Goal: Communication & Community: Answer question/provide support

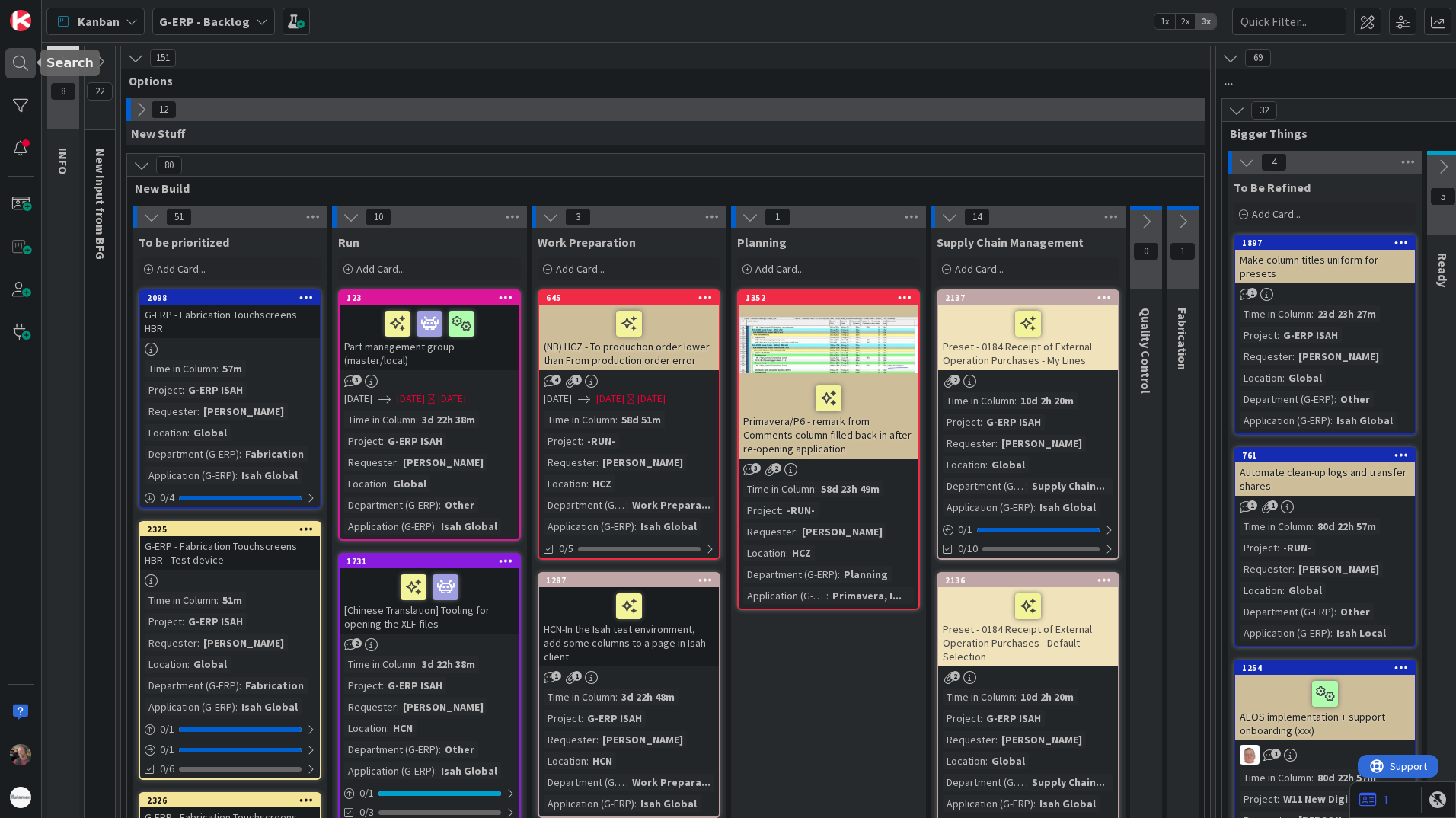
click at [25, 63] on div at bounding box center [21, 63] width 30 height 30
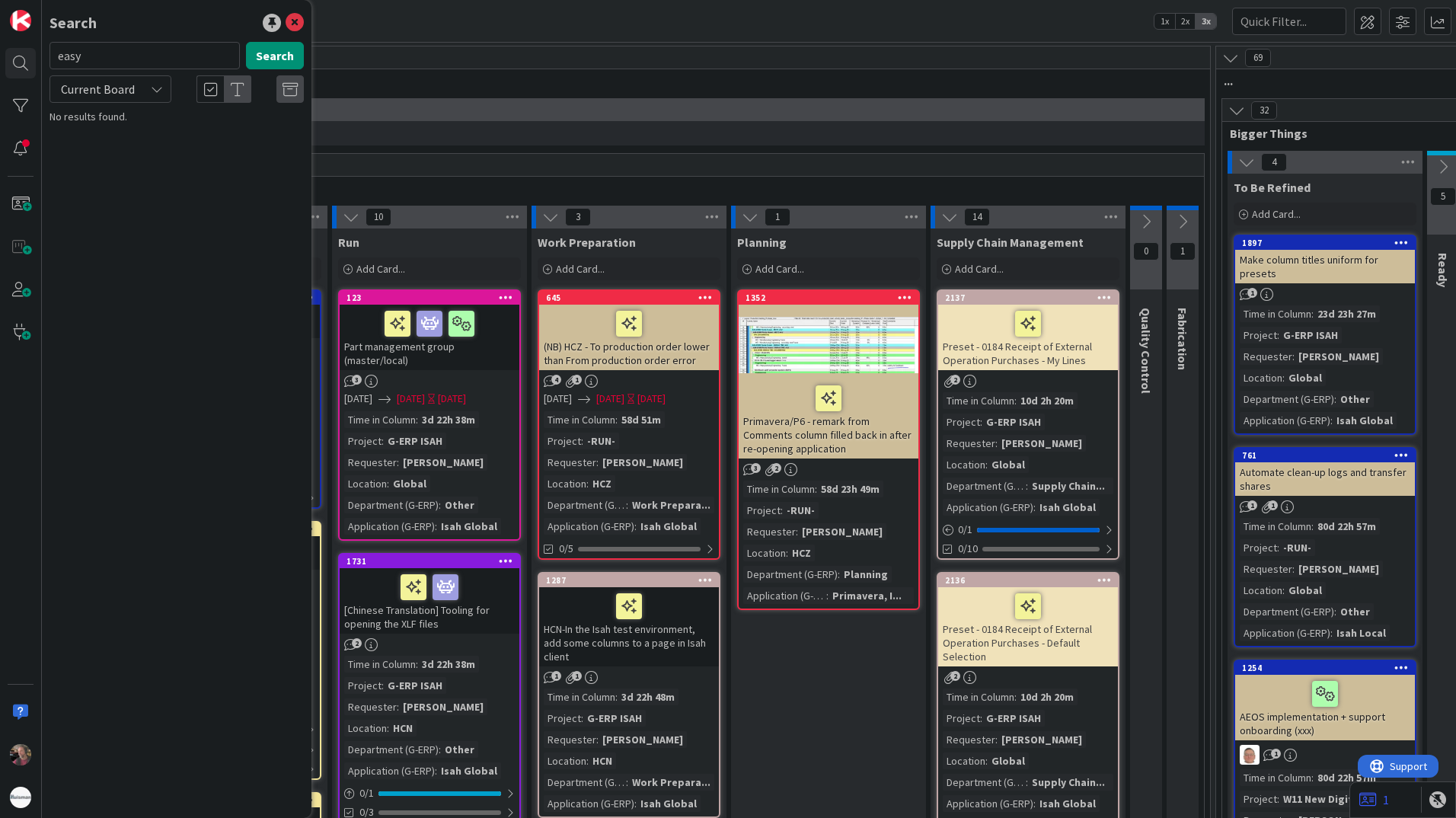
type input "easy"
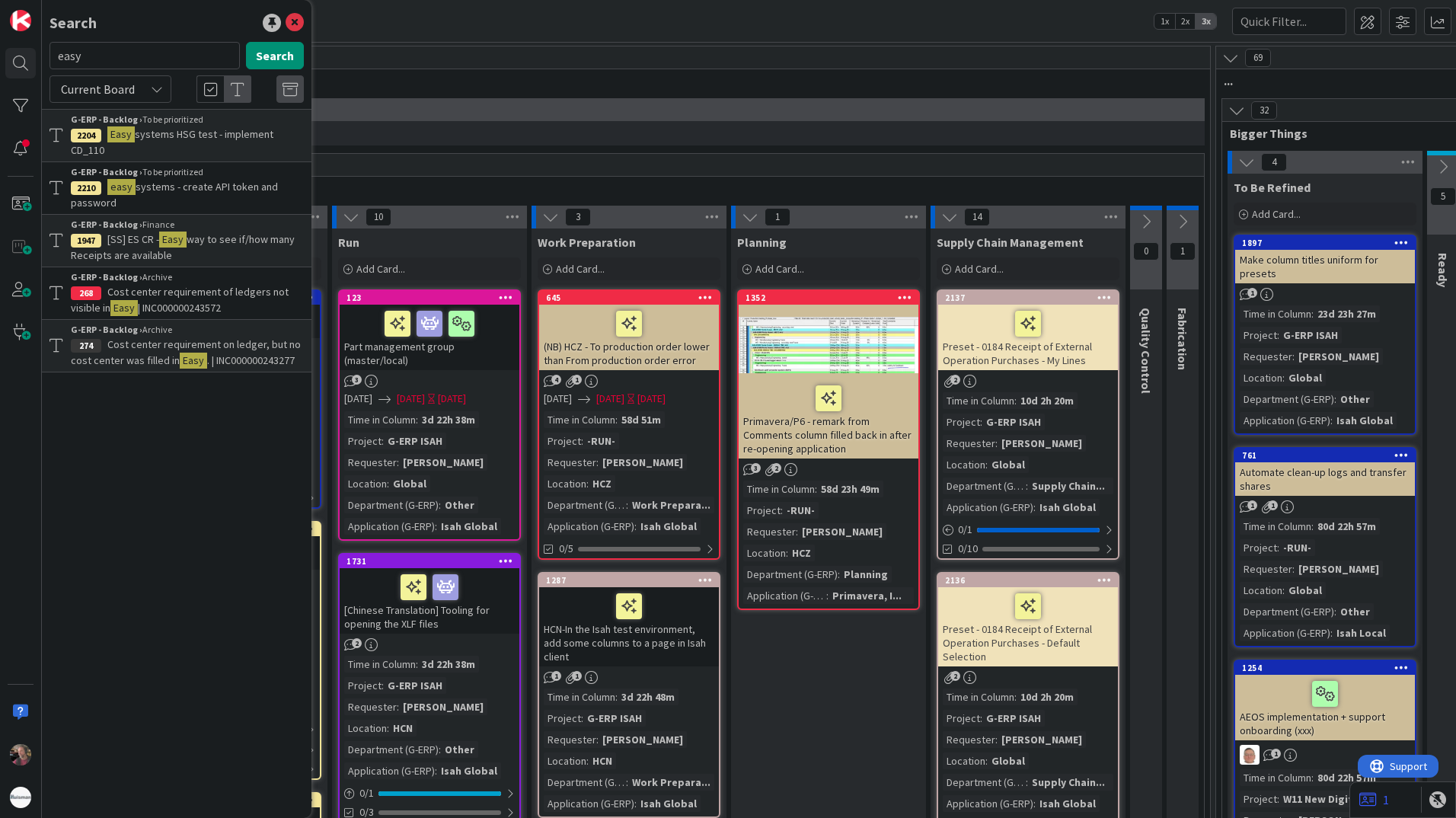
click at [244, 139] on span "systems HSG test - implement CD_110" at bounding box center [172, 142] width 203 height 29
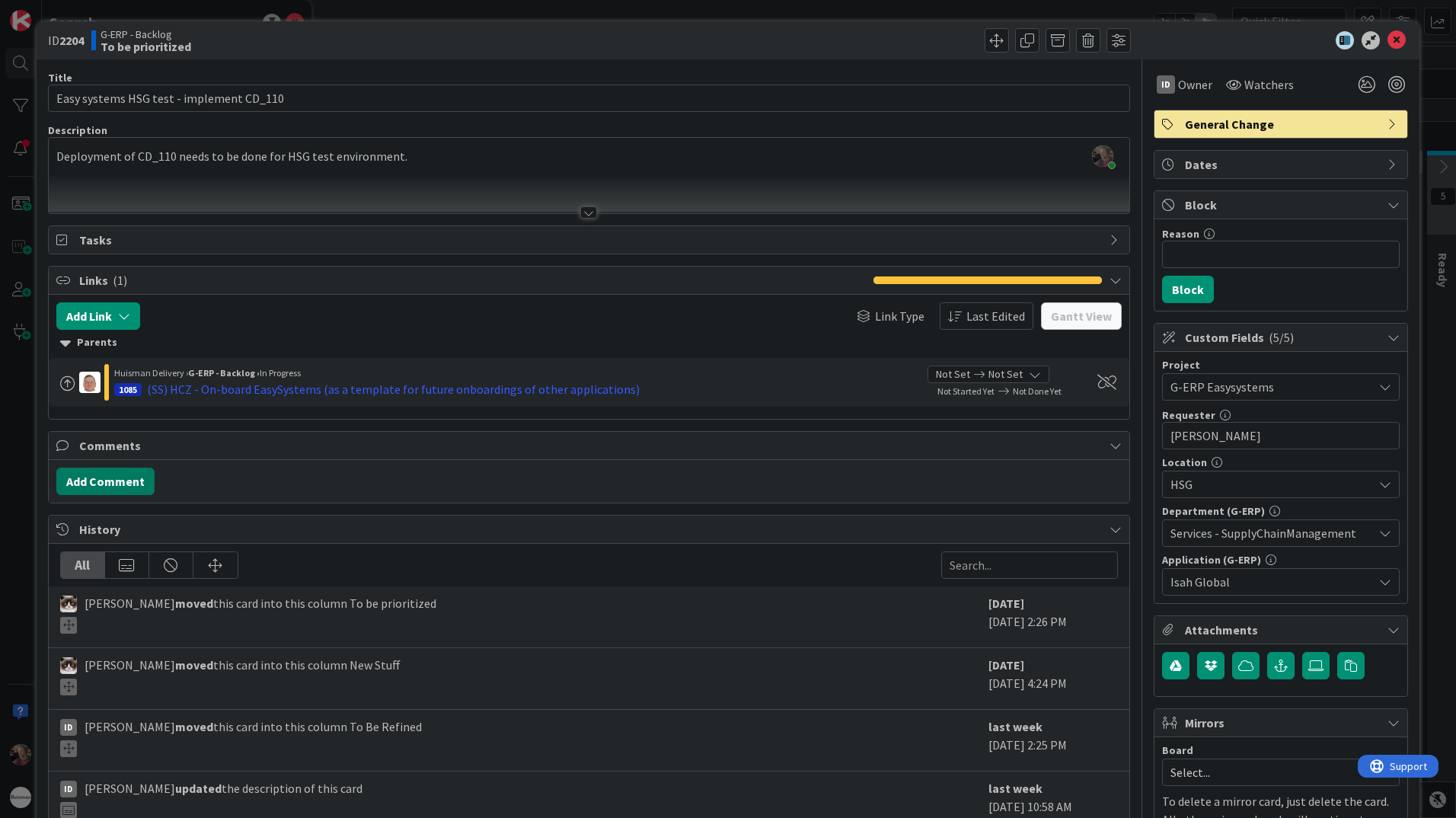
click at [108, 487] on button "Add Comment" at bounding box center [105, 481] width 98 height 28
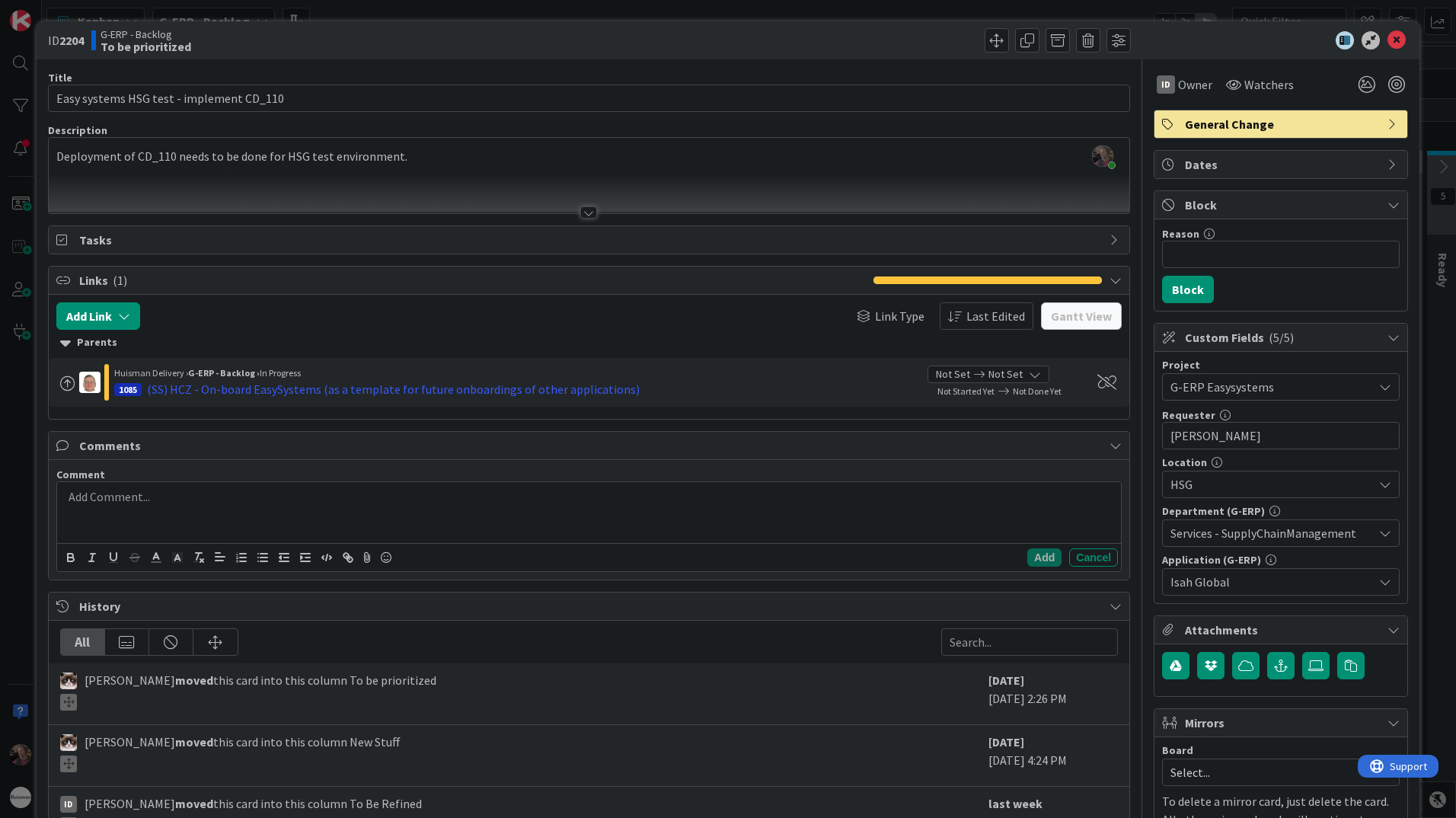
click at [108, 487] on div at bounding box center [589, 512] width 1064 height 61
click at [412, 529] on div at bounding box center [589, 512] width 1064 height 61
click at [420, 511] on div at bounding box center [589, 512] width 1064 height 61
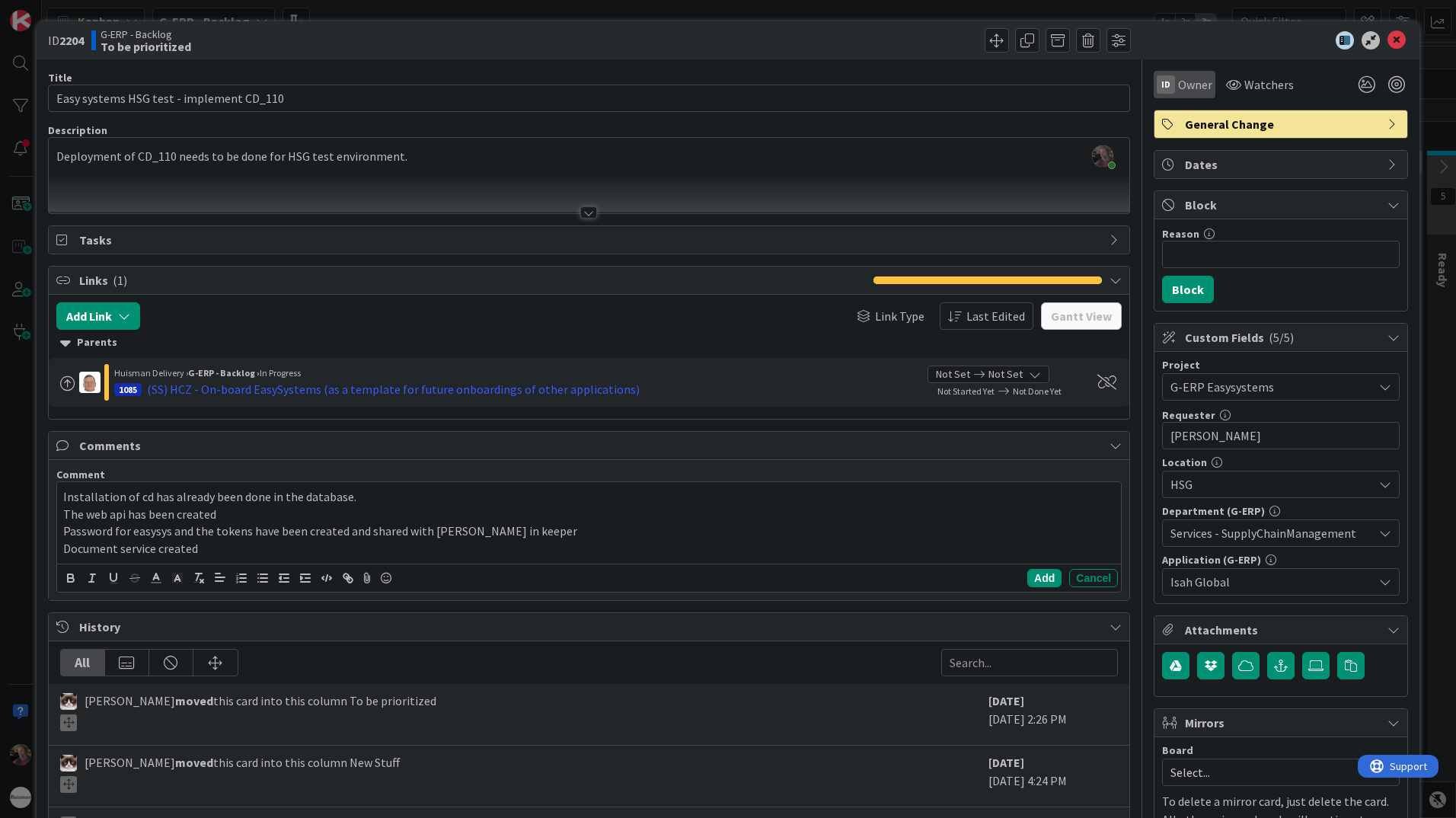
click at [1178, 86] on span "Owner" at bounding box center [1195, 84] width 34 height 18
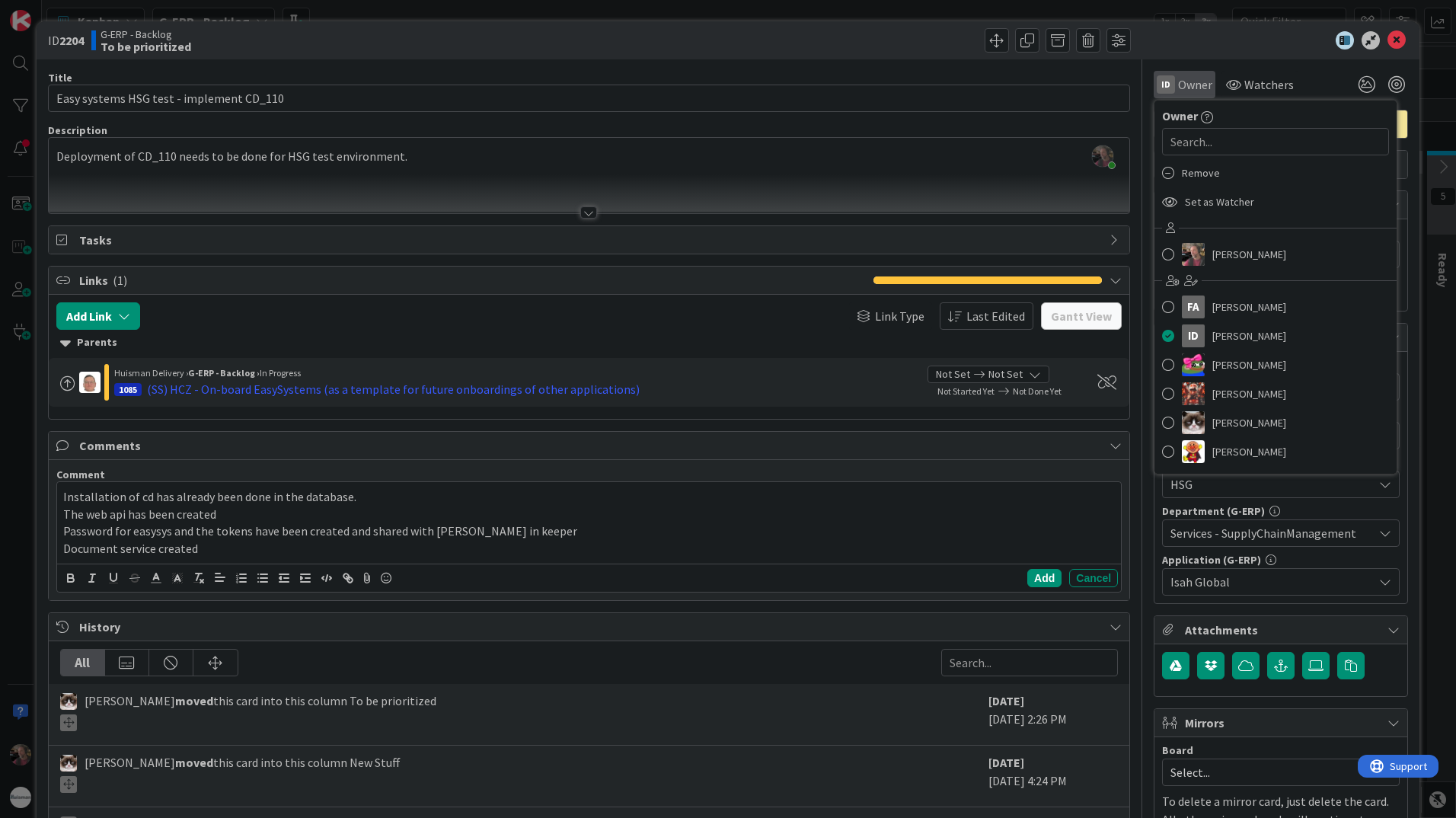
click at [1178, 86] on span "Owner" at bounding box center [1195, 84] width 34 height 18
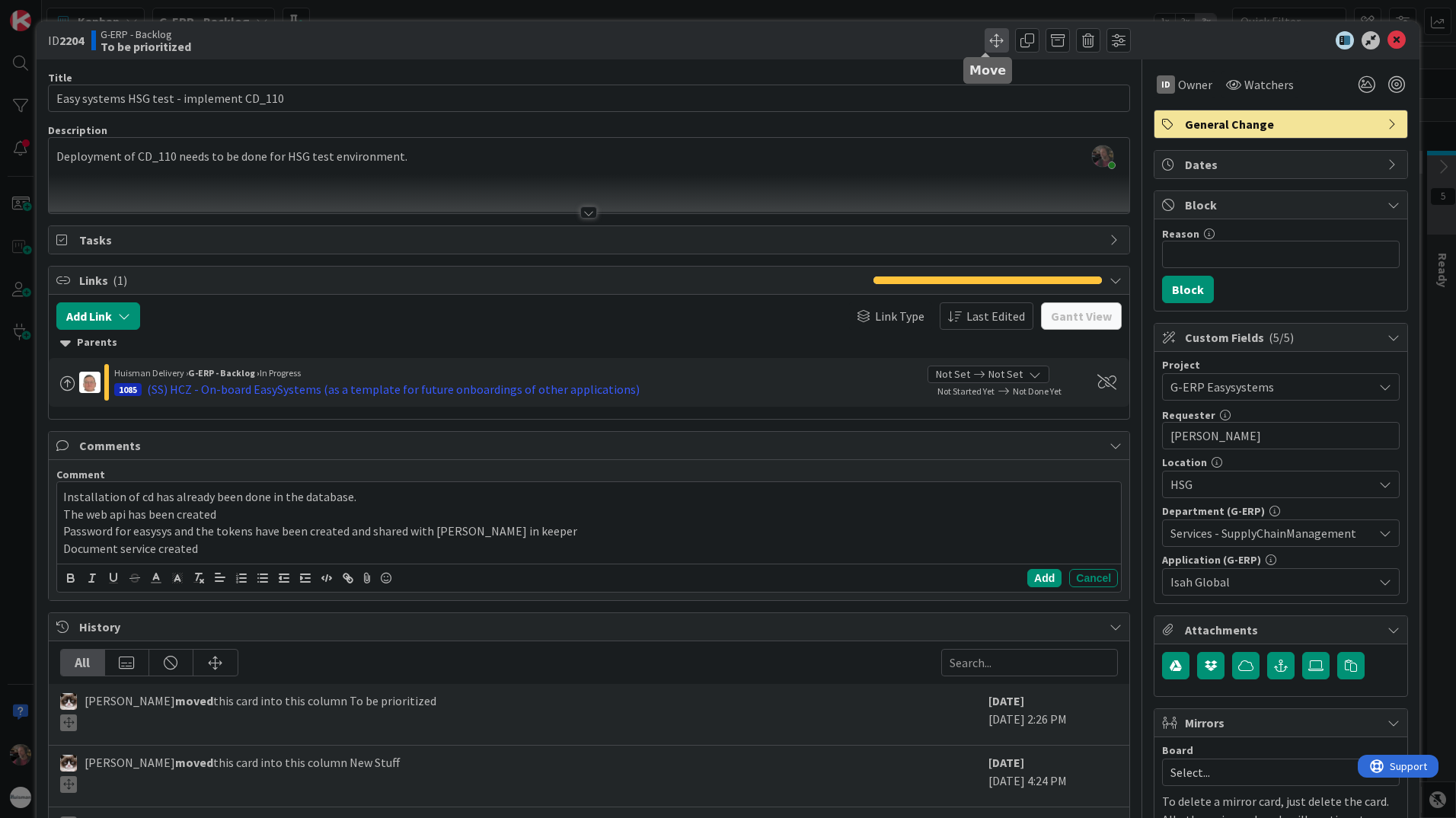
click at [988, 42] on span at bounding box center [997, 40] width 25 height 25
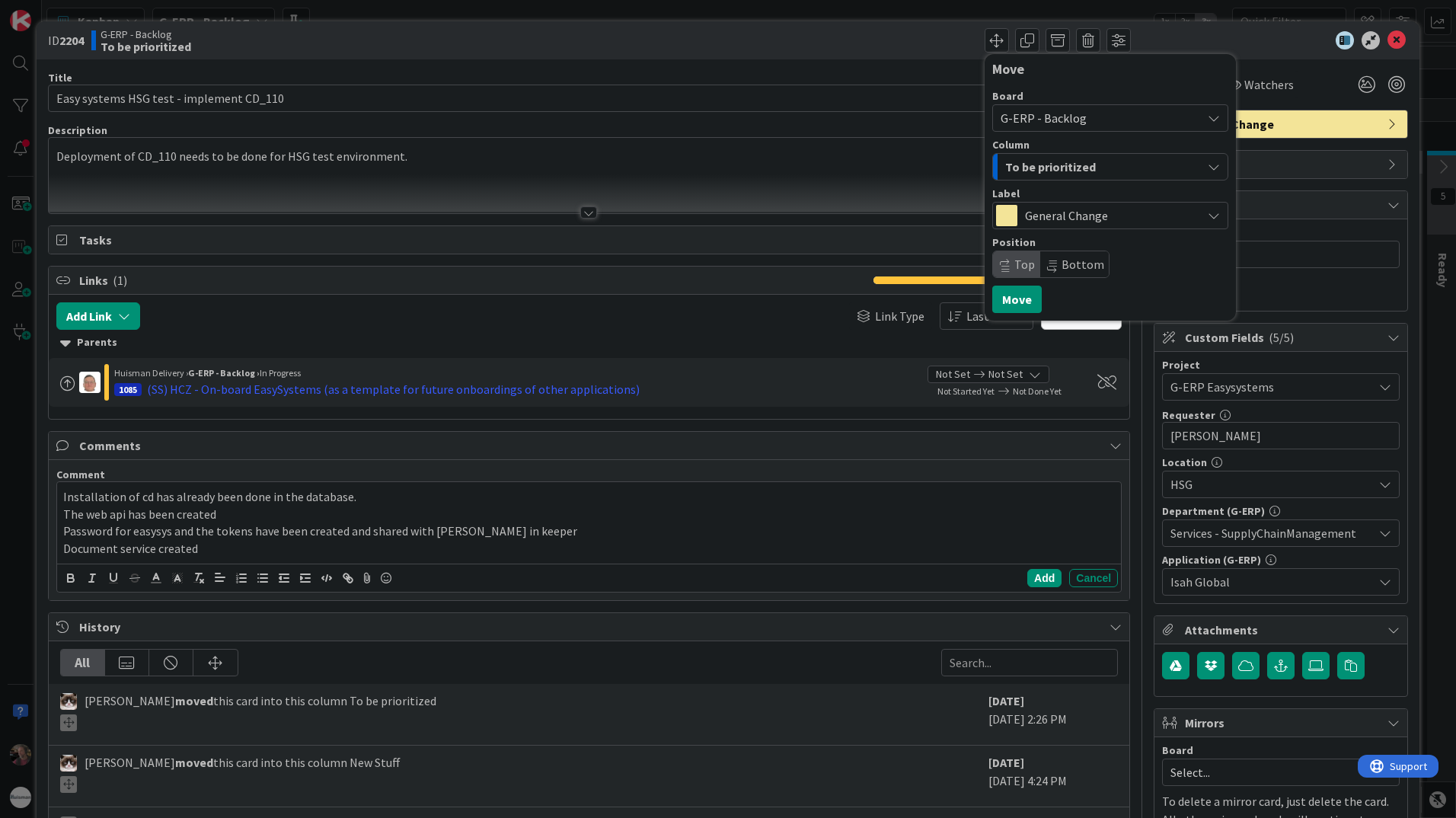
click at [1041, 113] on span "G-ERP - Backlog" at bounding box center [1043, 117] width 86 height 15
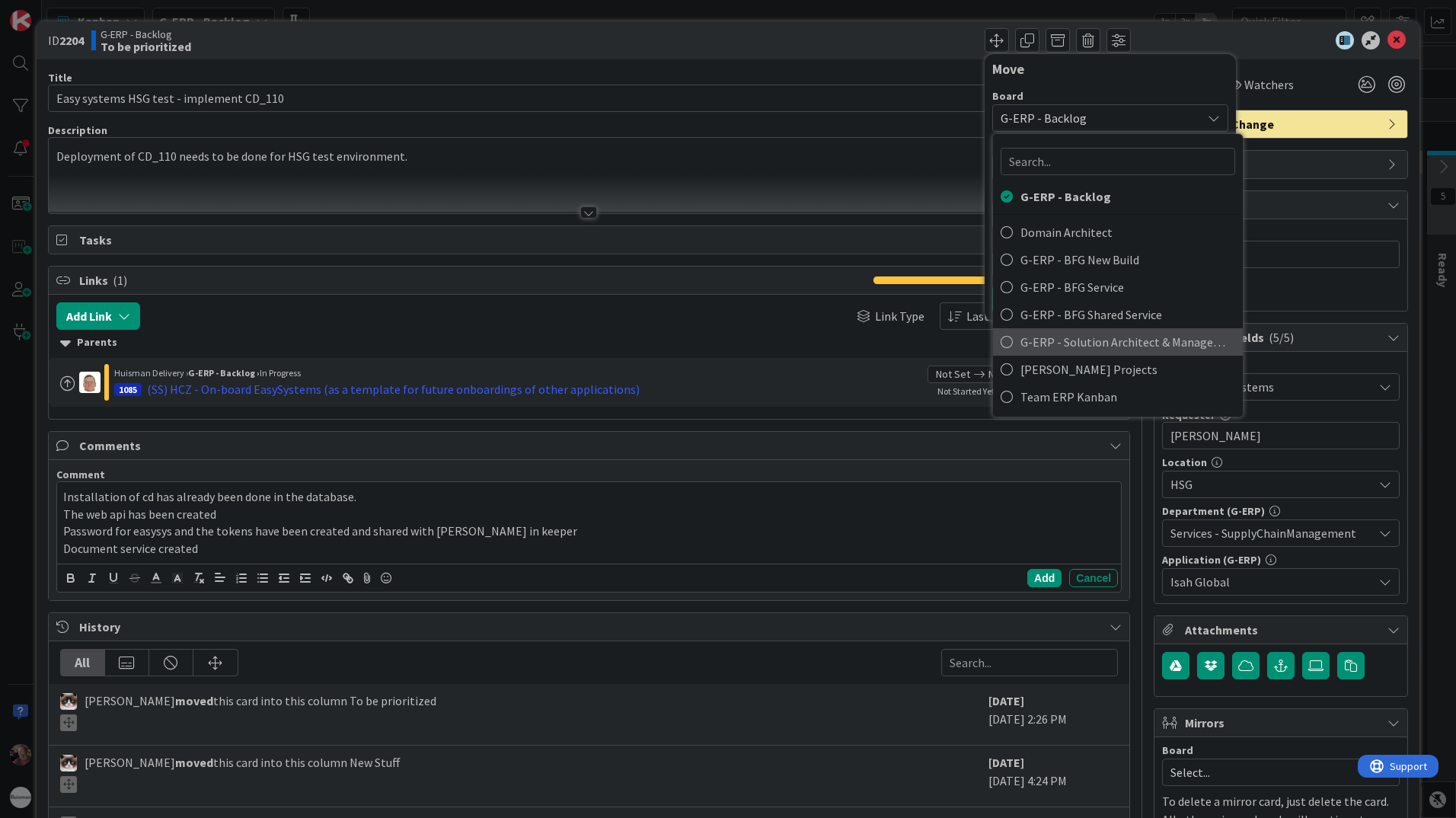
click at [1083, 346] on span "G-ERP - Solution Architect & Management" at bounding box center [1127, 342] width 215 height 23
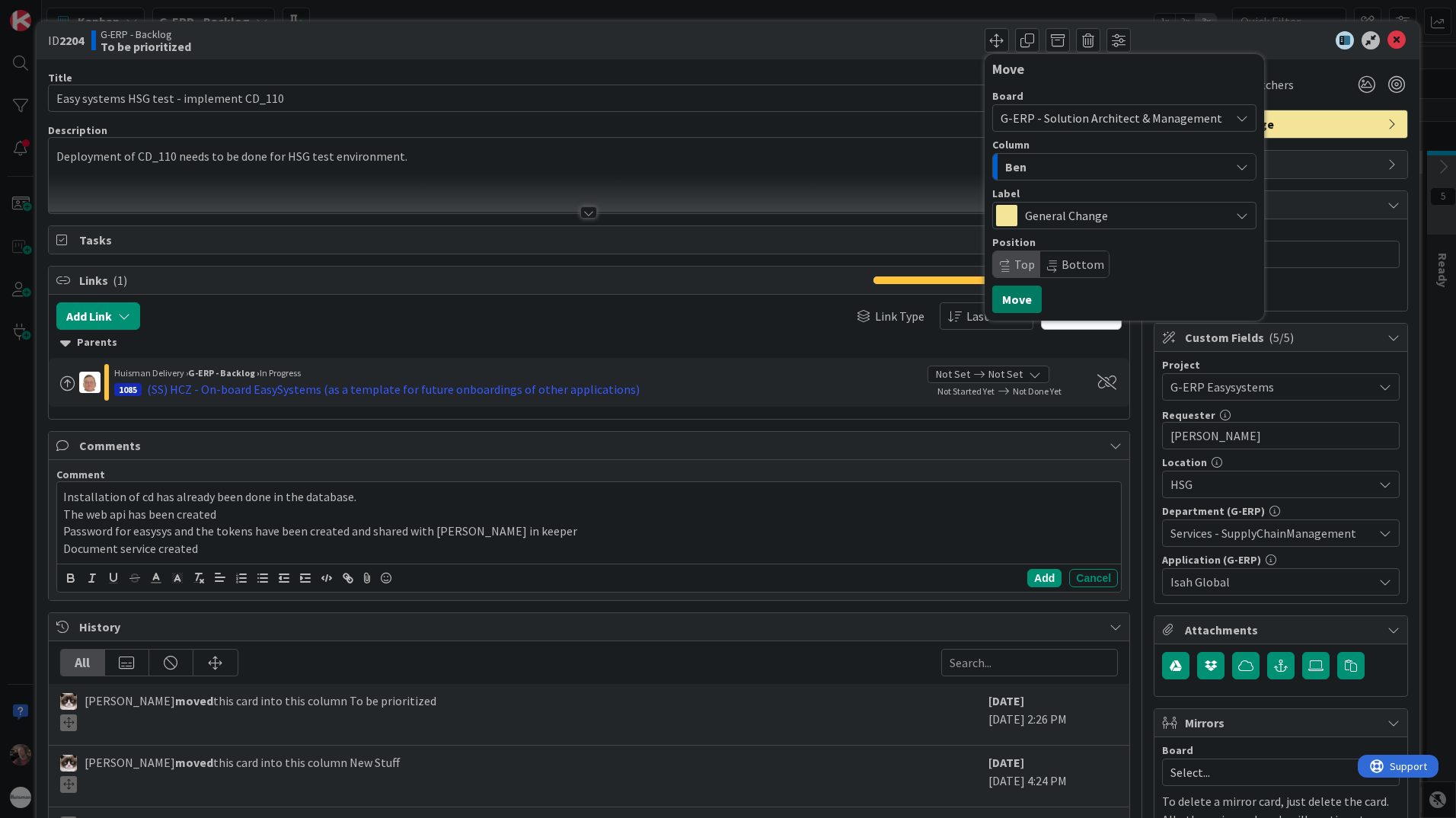
click at [1011, 300] on button "Move" at bounding box center [1016, 299] width 49 height 28
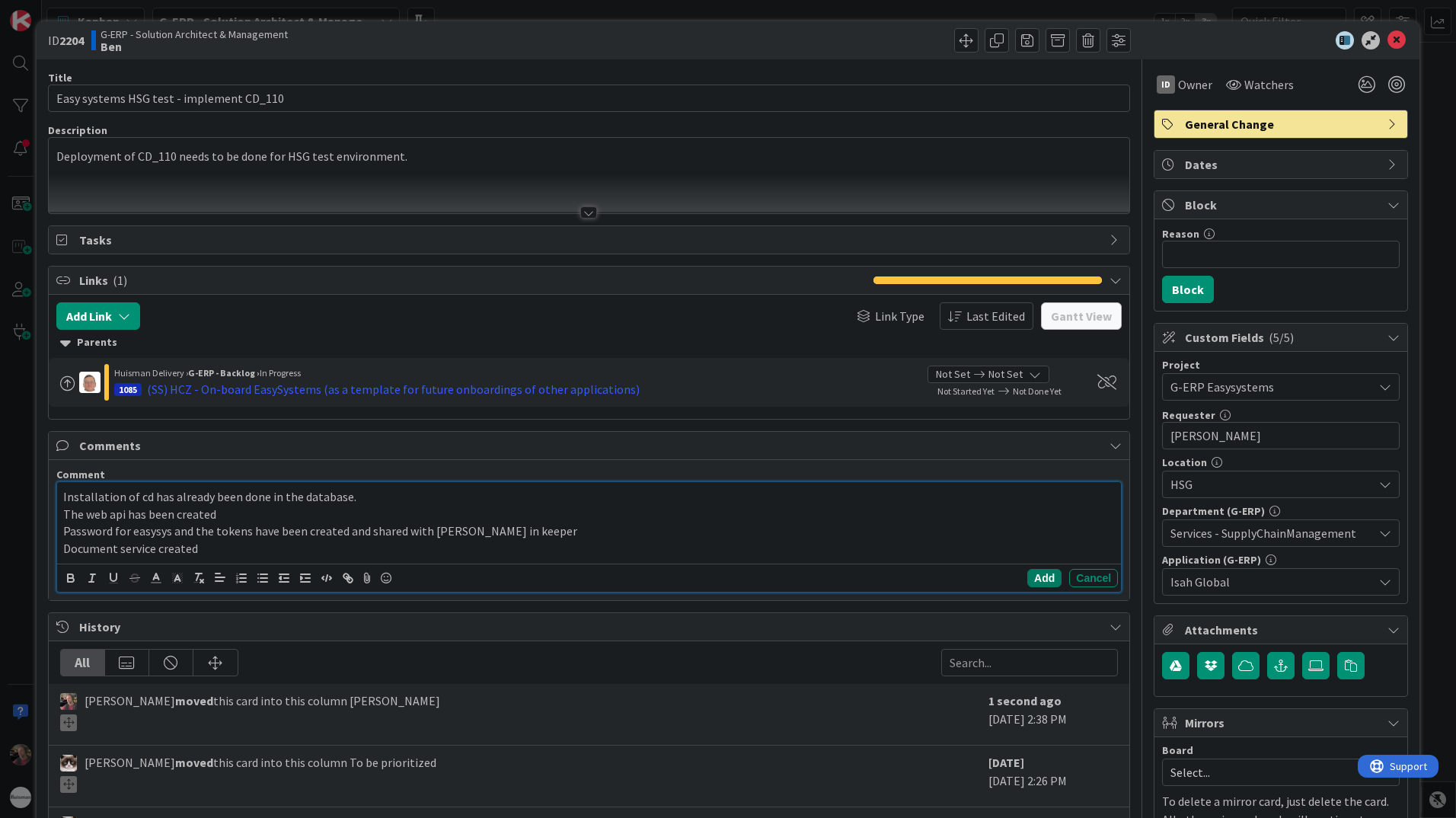
click at [1038, 579] on button "Add" at bounding box center [1044, 578] width 34 height 18
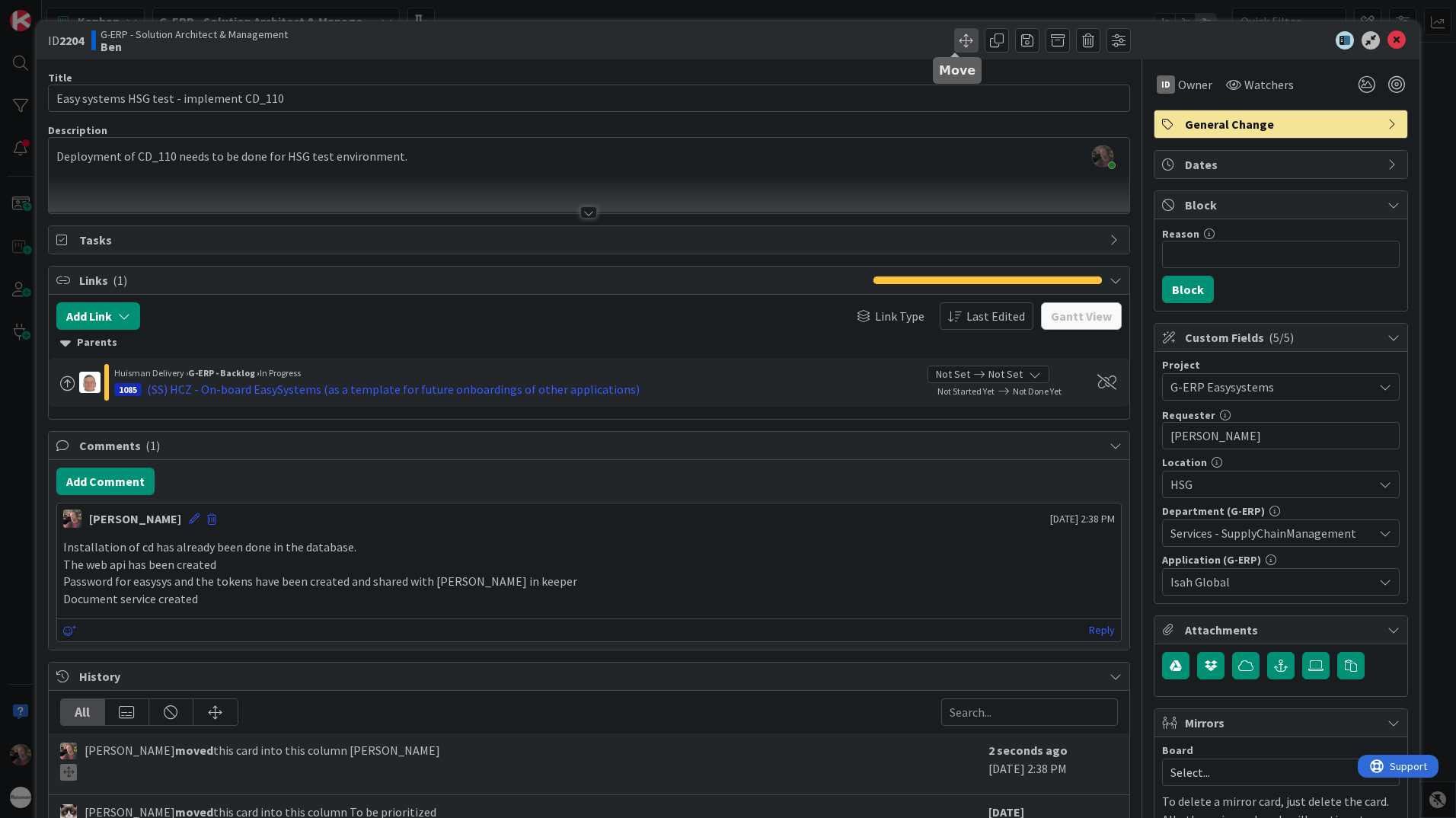
click at [959, 40] on span at bounding box center [966, 40] width 25 height 25
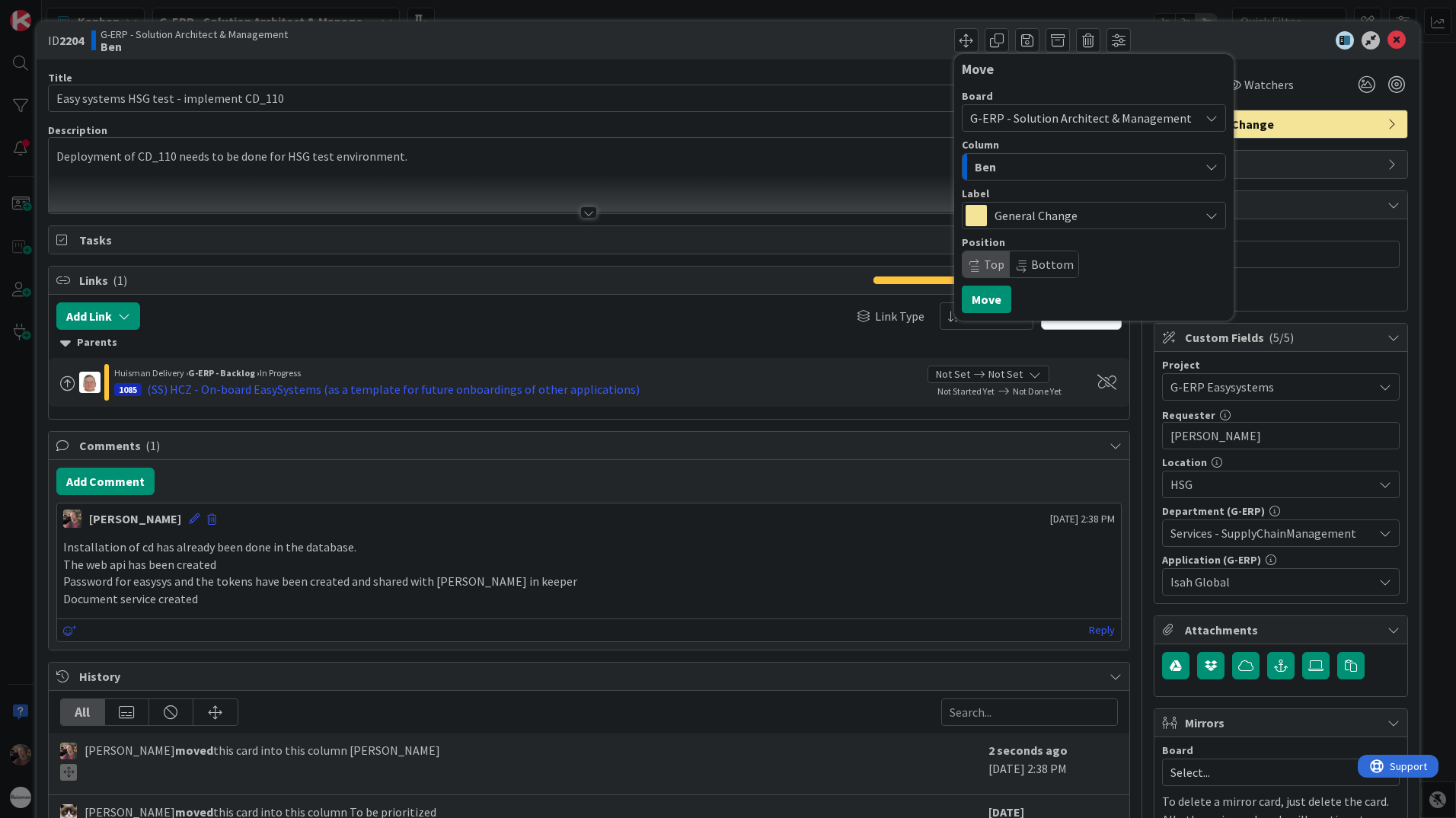
click at [1039, 213] on span "General Change" at bounding box center [1092, 216] width 197 height 21
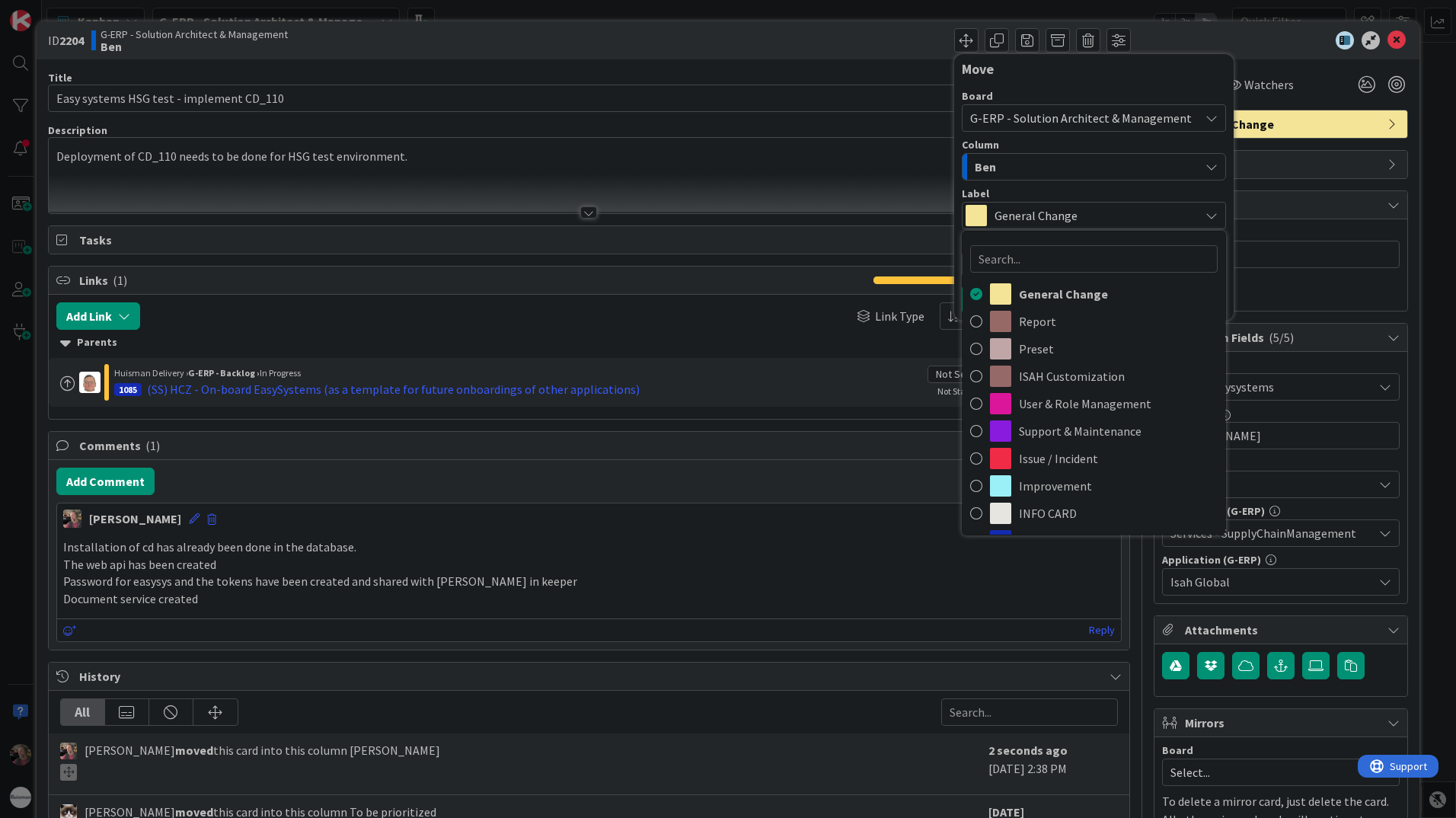
click at [1058, 137] on div "Board G-ERP - Solution Architect & Management Column Ben Label General Change G…" at bounding box center [1094, 184] width 265 height 187
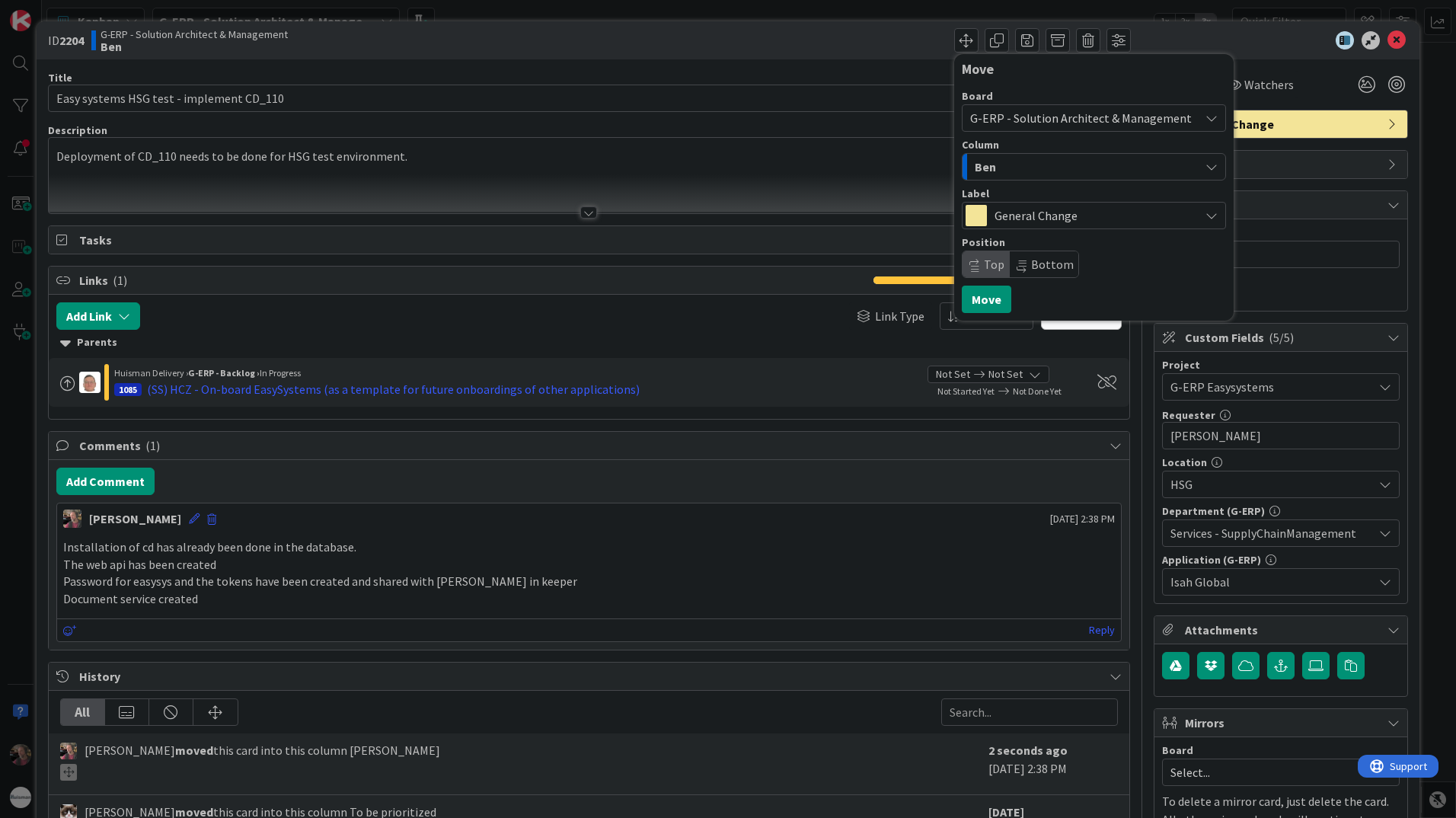
click at [1108, 105] on div "G-ERP - Solution Architect & Management" at bounding box center [1094, 118] width 265 height 28
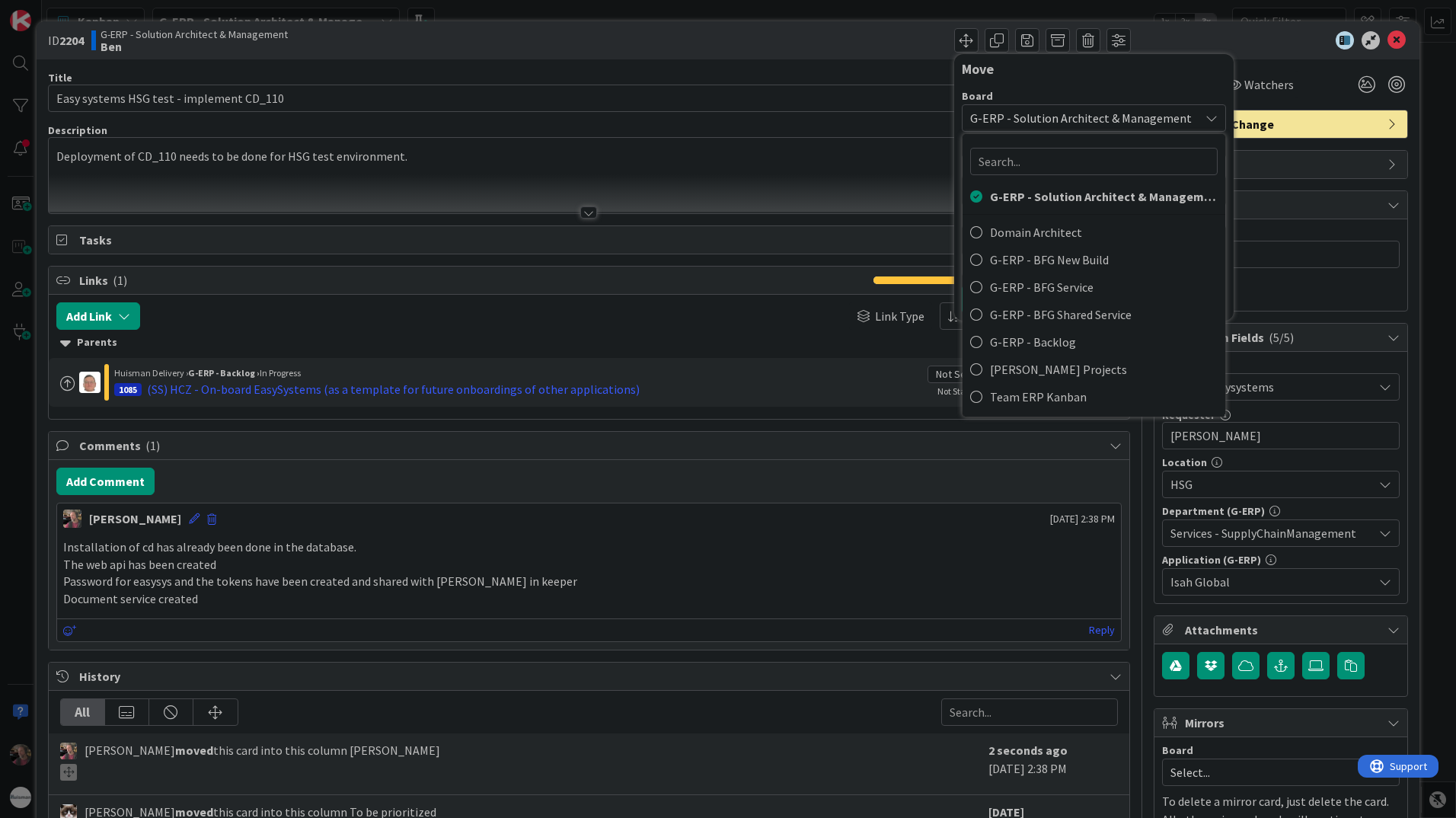
click at [1065, 90] on div "Board G-ERP - Solution Architect & Management G-ERP - Solution Architect & Mana…" at bounding box center [1094, 182] width 265 height 193
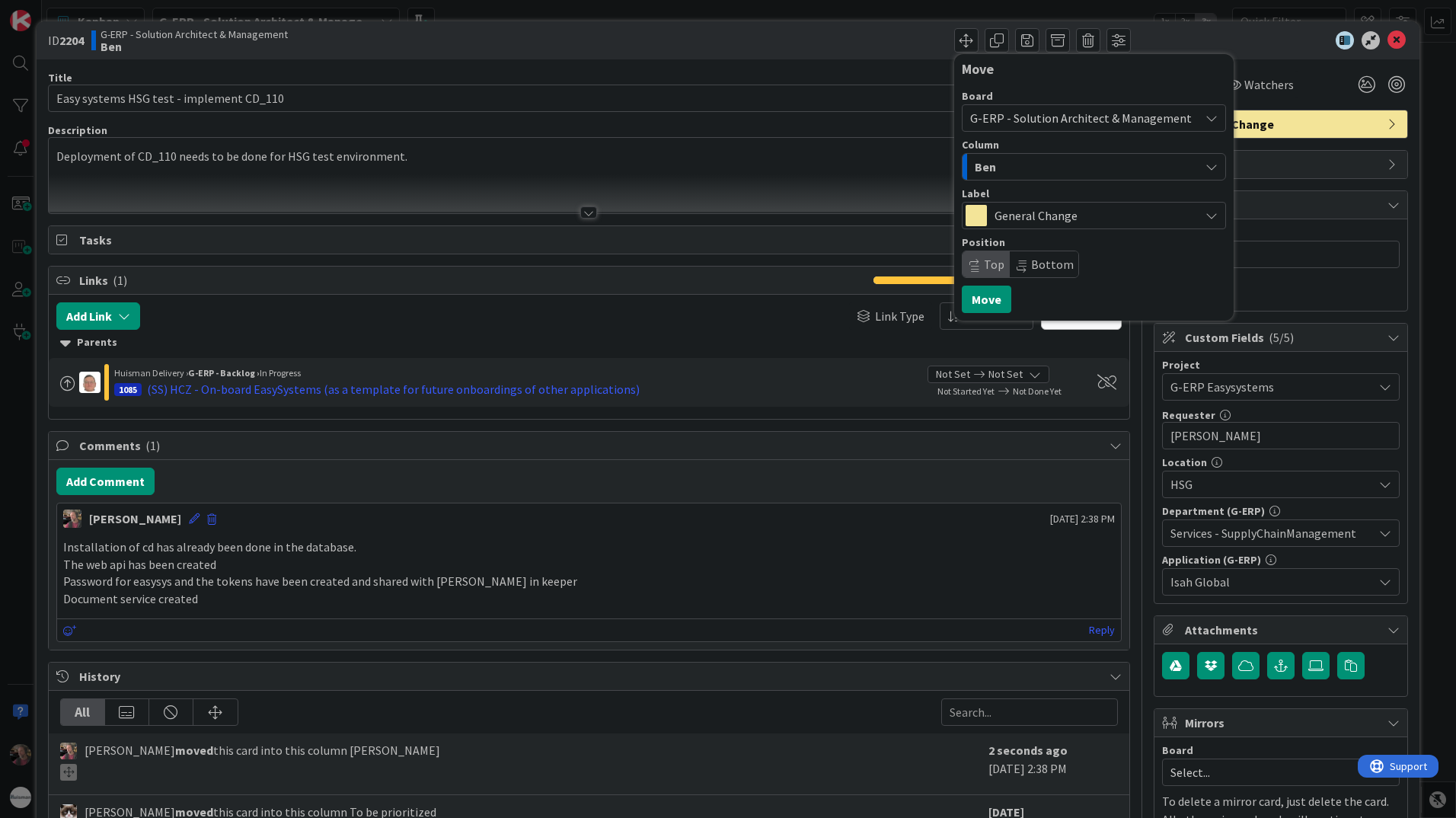
click at [1051, 170] on div "Ben" at bounding box center [1085, 166] width 228 height 25
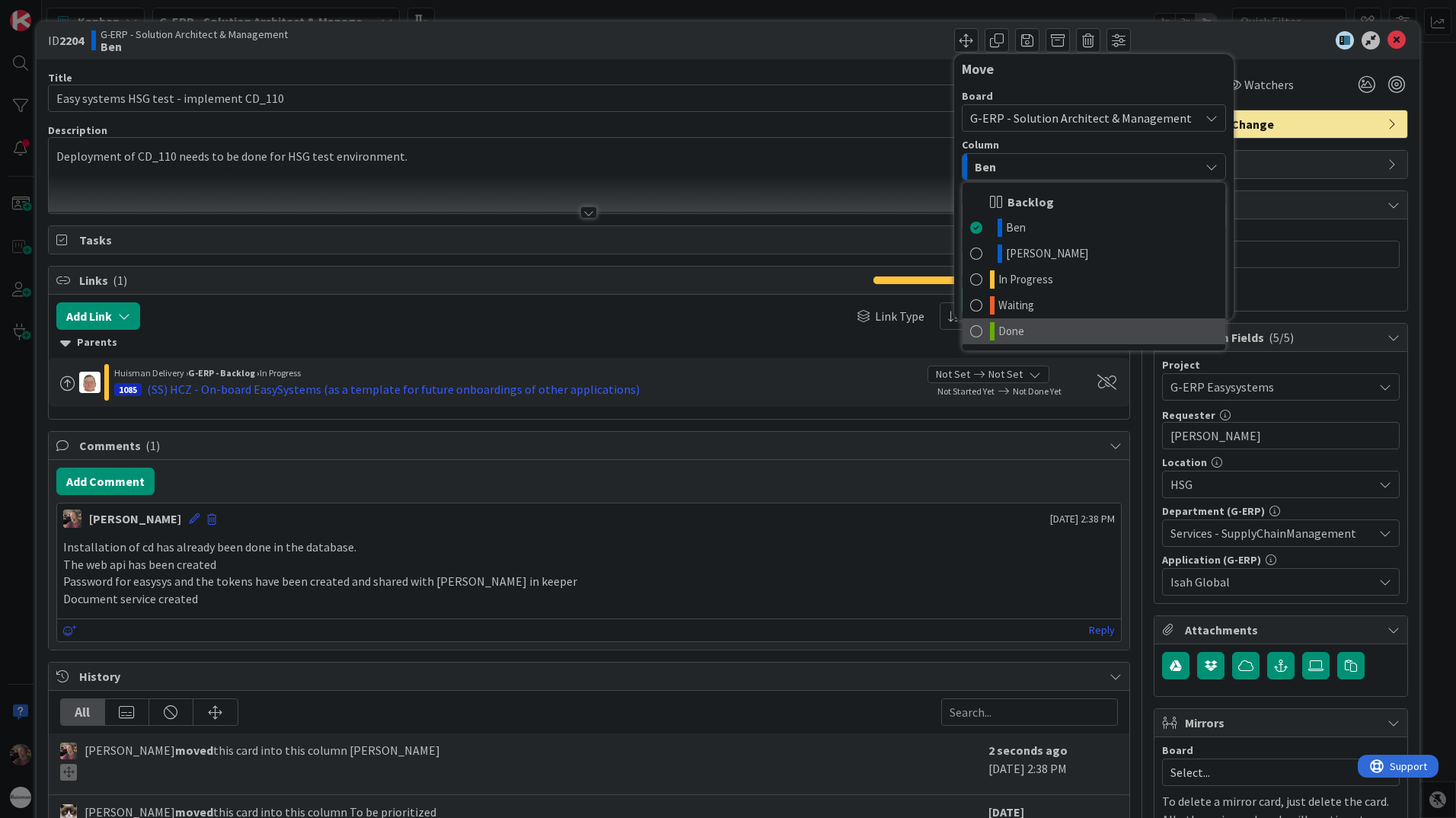
click at [1012, 333] on span "Done" at bounding box center [1011, 331] width 26 height 18
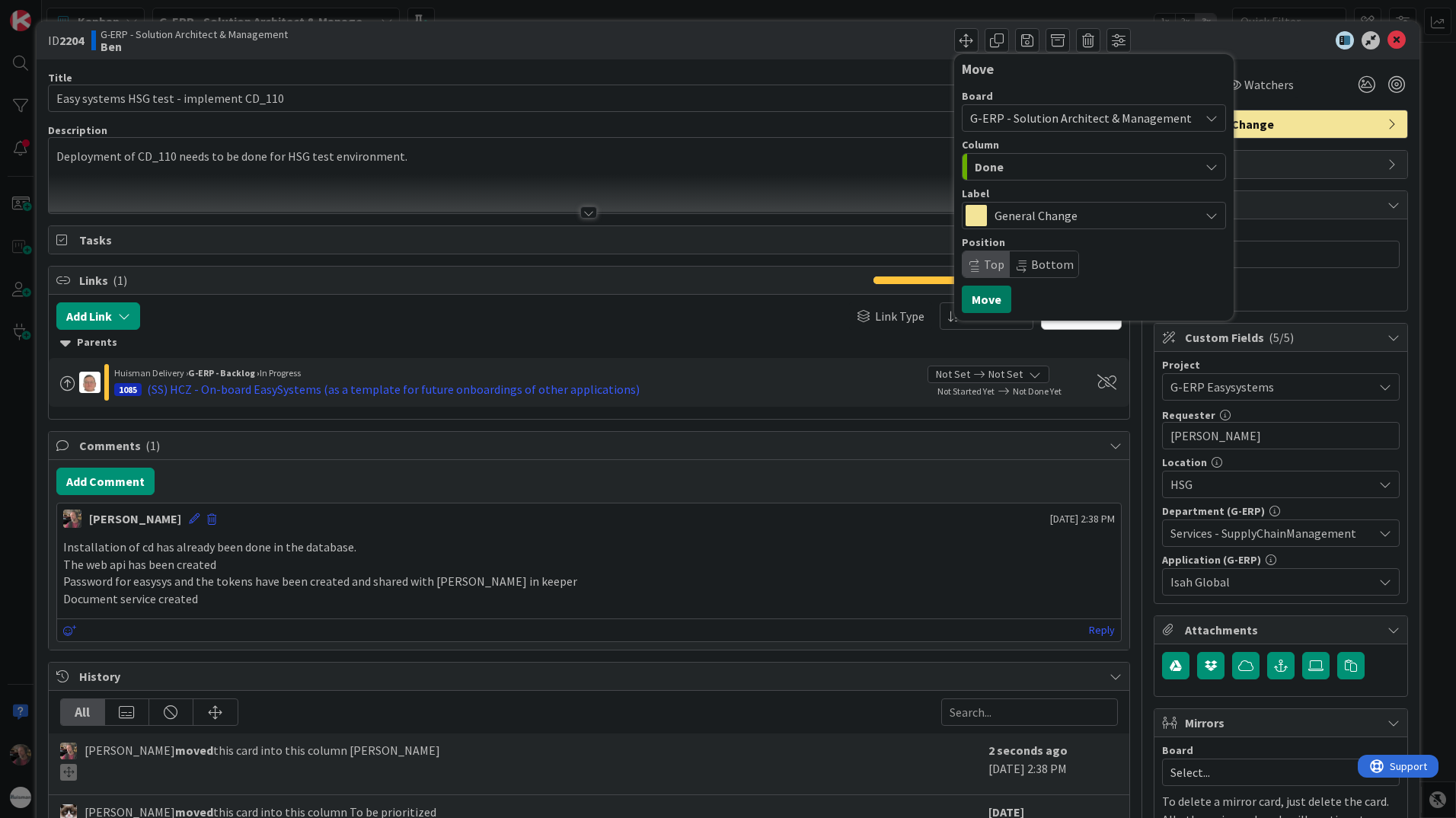
click at [971, 301] on button "Move" at bounding box center [986, 299] width 49 height 28
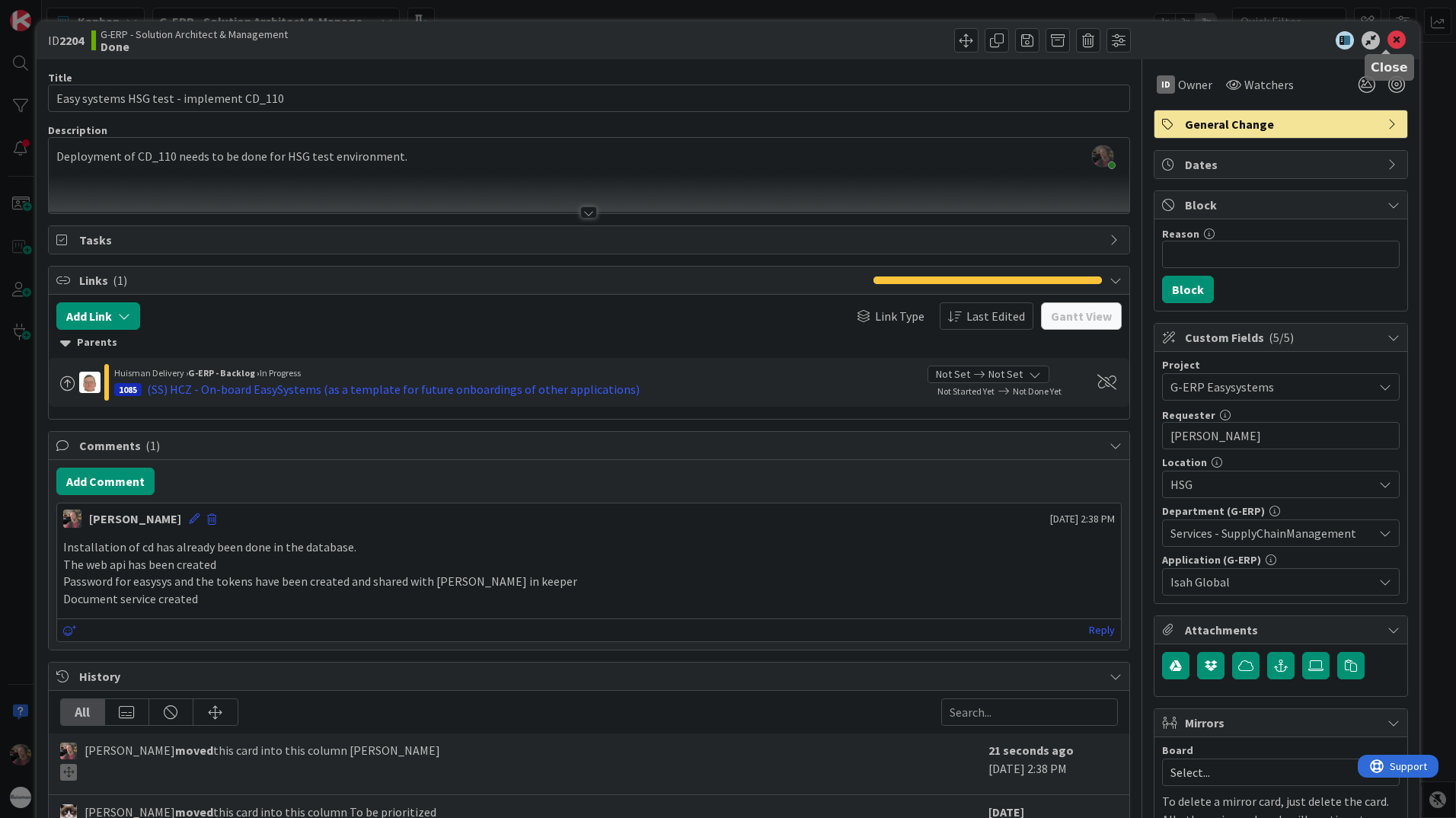
click at [1387, 44] on icon at bounding box center [1396, 40] width 18 height 18
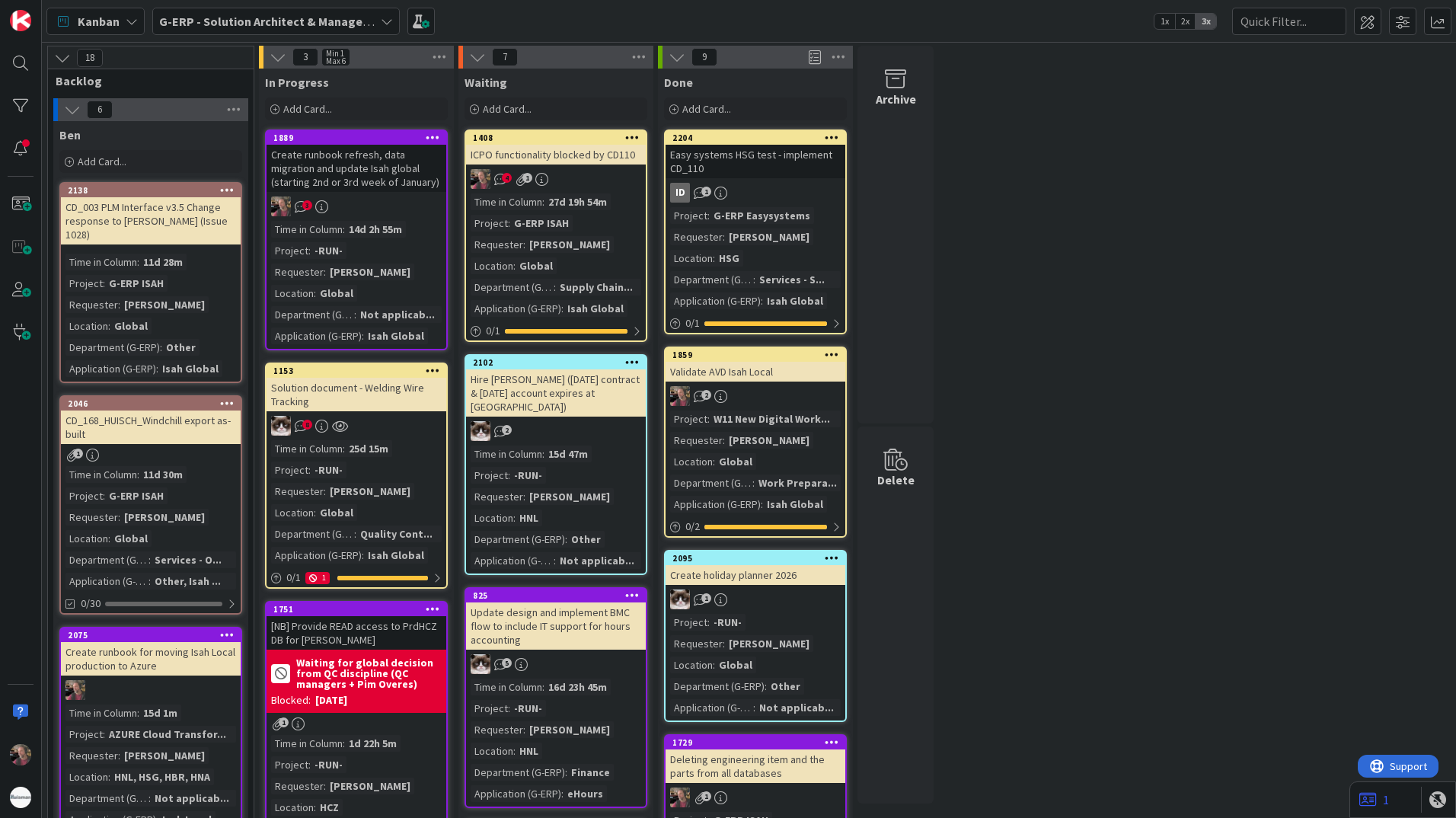
click at [762, 151] on div "Easy systems HSG test - implement CD_110" at bounding box center [755, 162] width 180 height 33
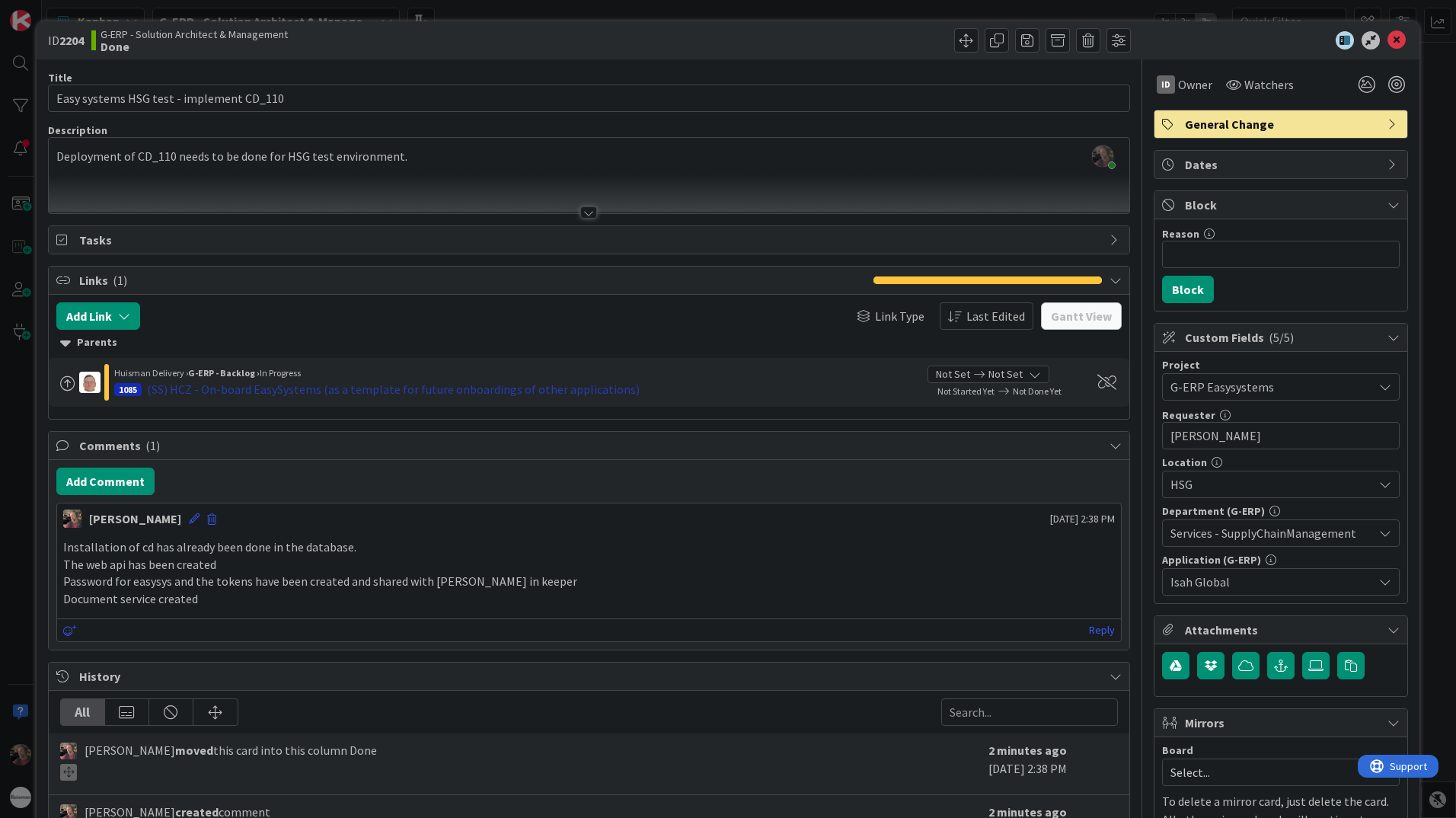
click at [340, 388] on div "(SS) HCZ - On-board EasySystems (as a template for future onboardings of other …" at bounding box center [394, 389] width 493 height 18
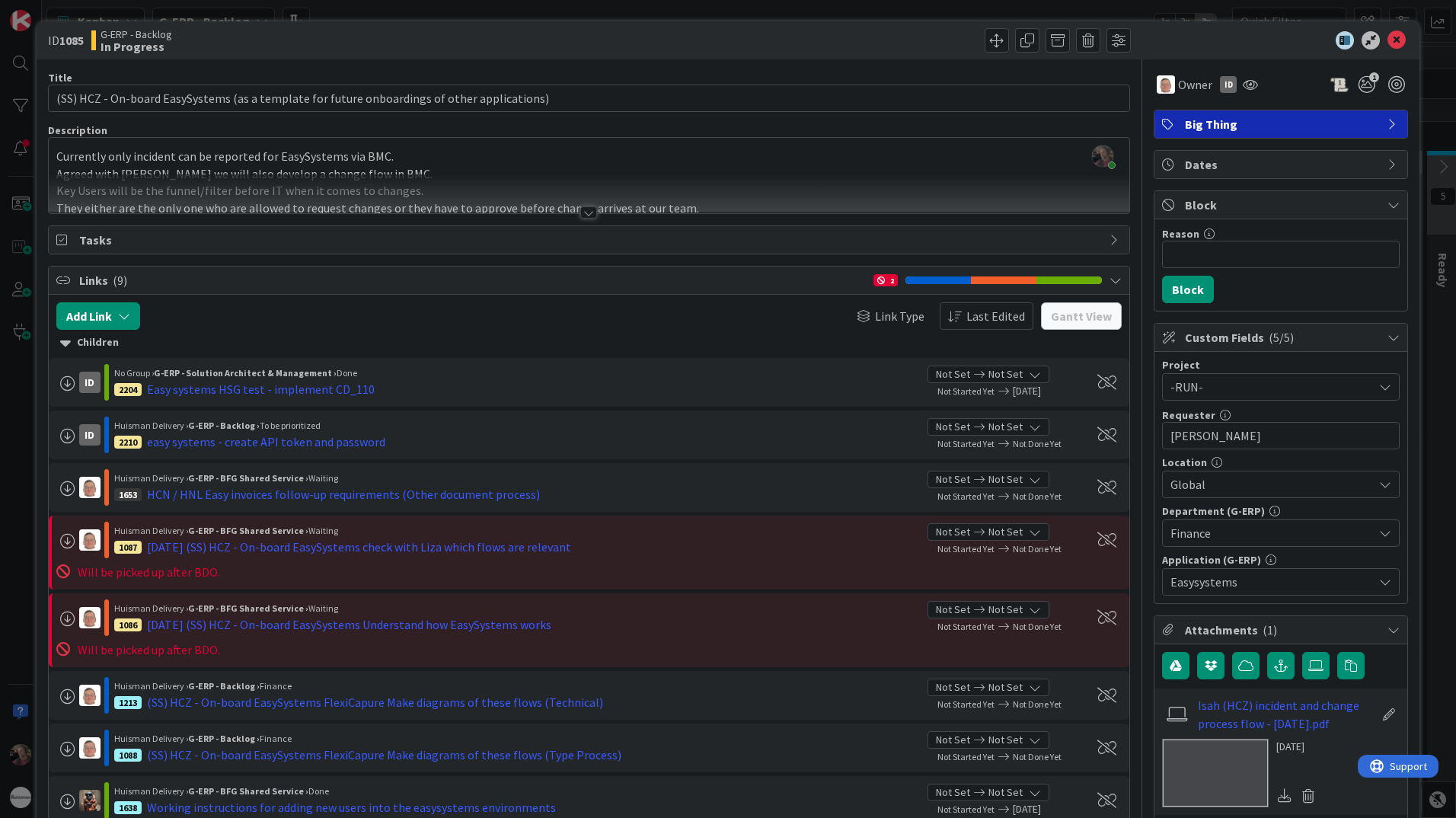
click at [587, 214] on div at bounding box center [588, 212] width 17 height 12
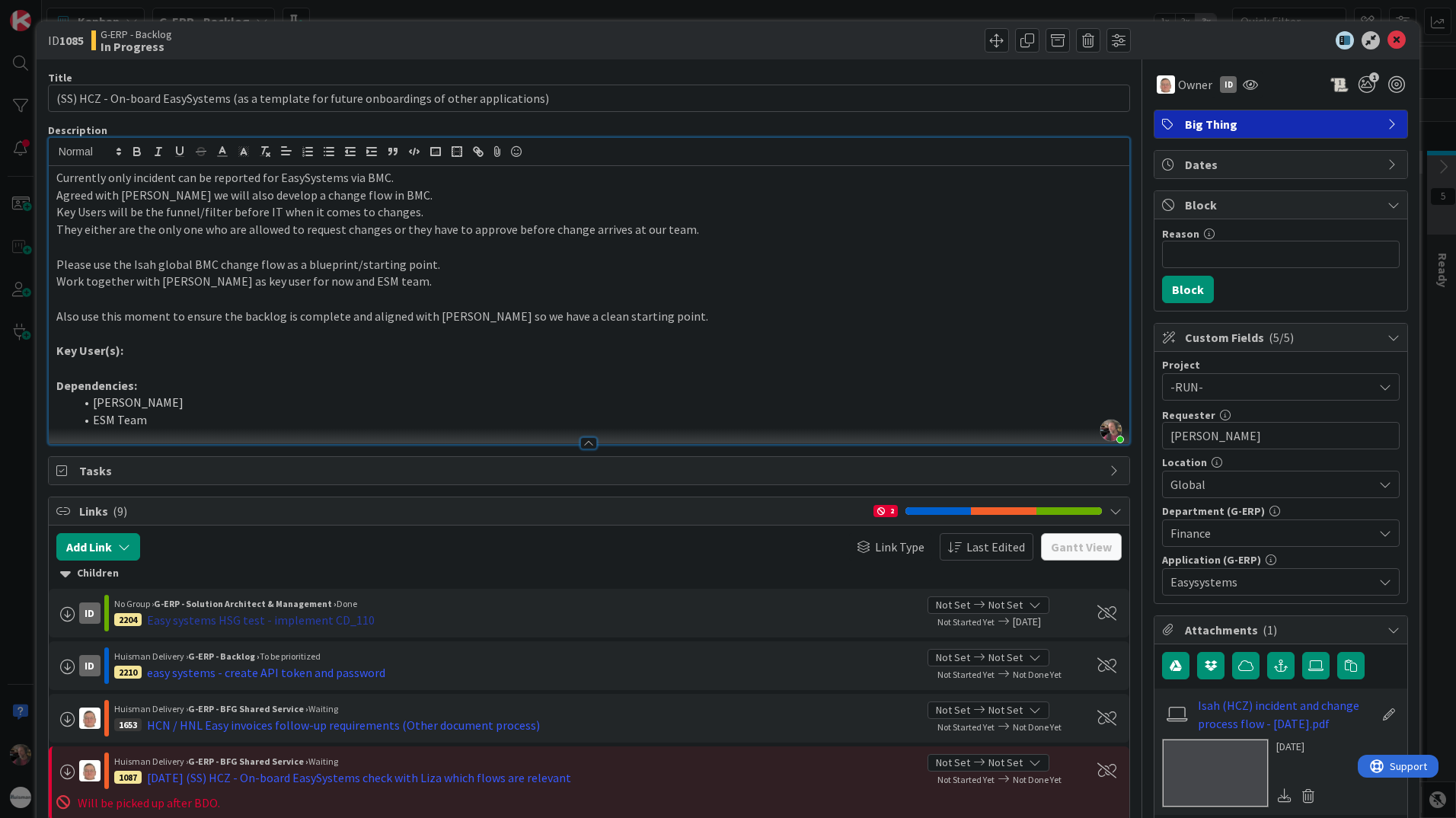
click at [293, 619] on div "Easy systems HSG test - implement CD_110" at bounding box center [261, 620] width 227 height 18
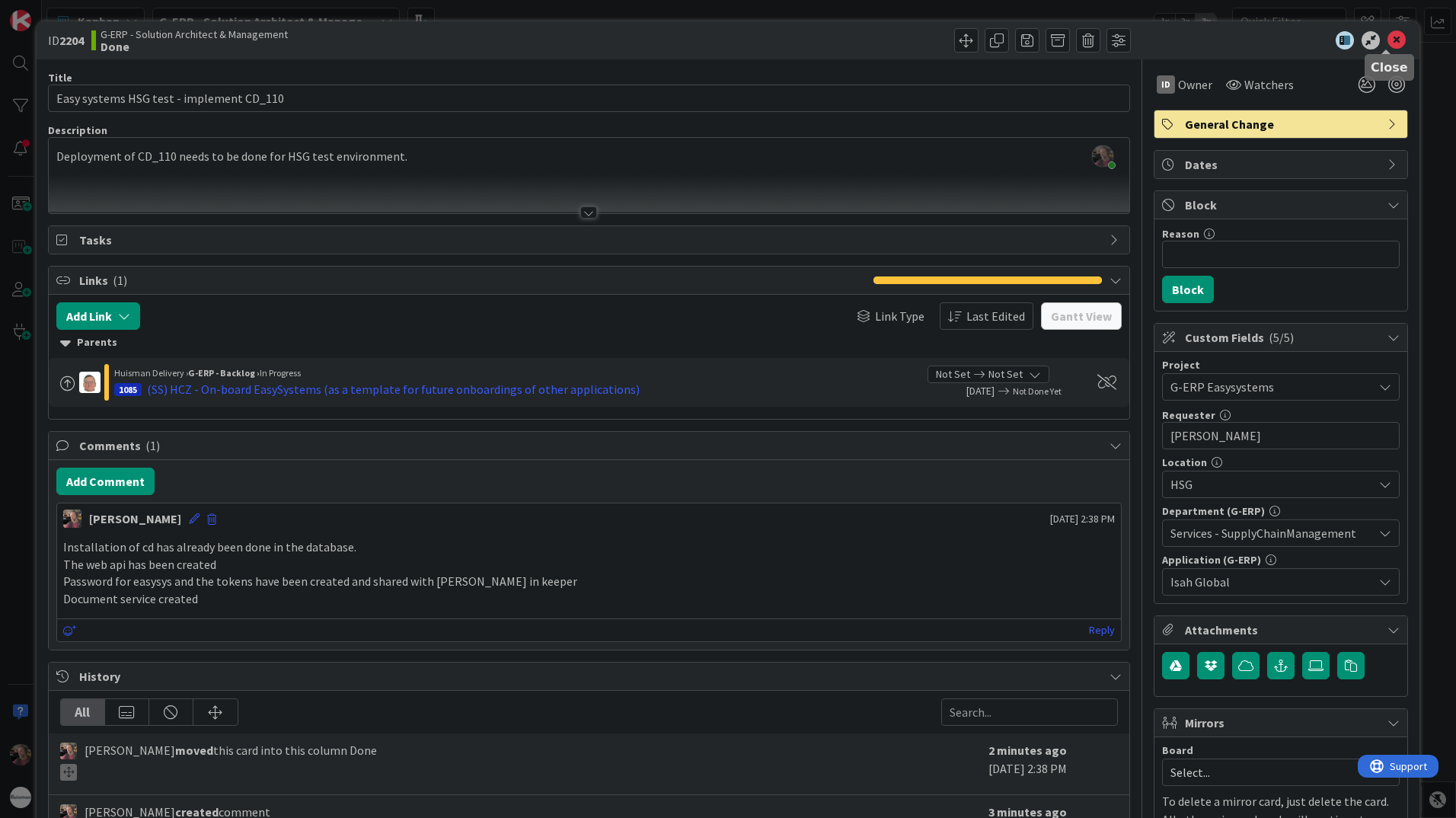
click at [1387, 39] on icon at bounding box center [1396, 40] width 18 height 18
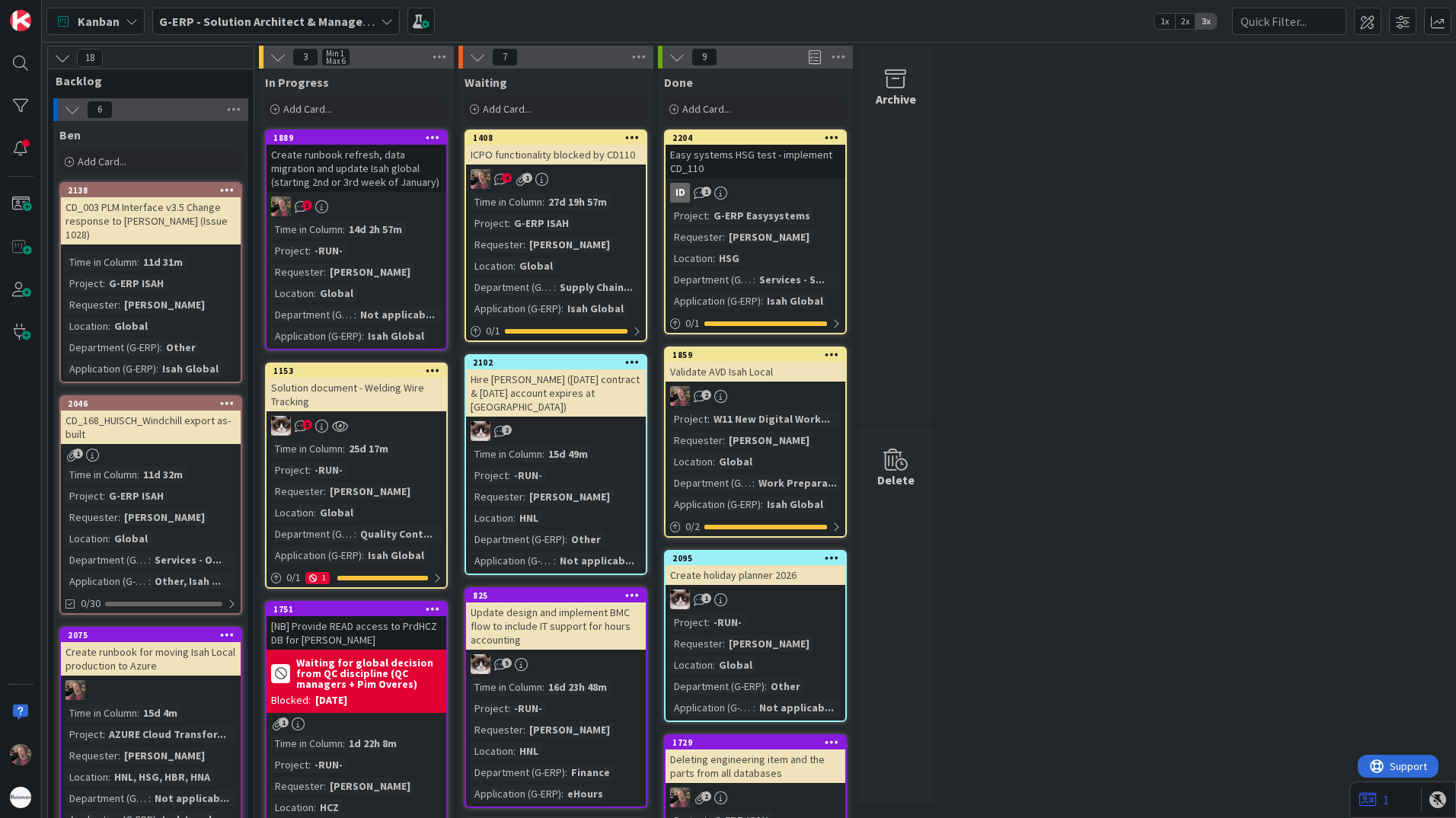
click at [761, 250] on div "Project : G-ERP Easysystems Requester : [PERSON_NAME] Location : HSG Department…" at bounding box center [755, 258] width 170 height 102
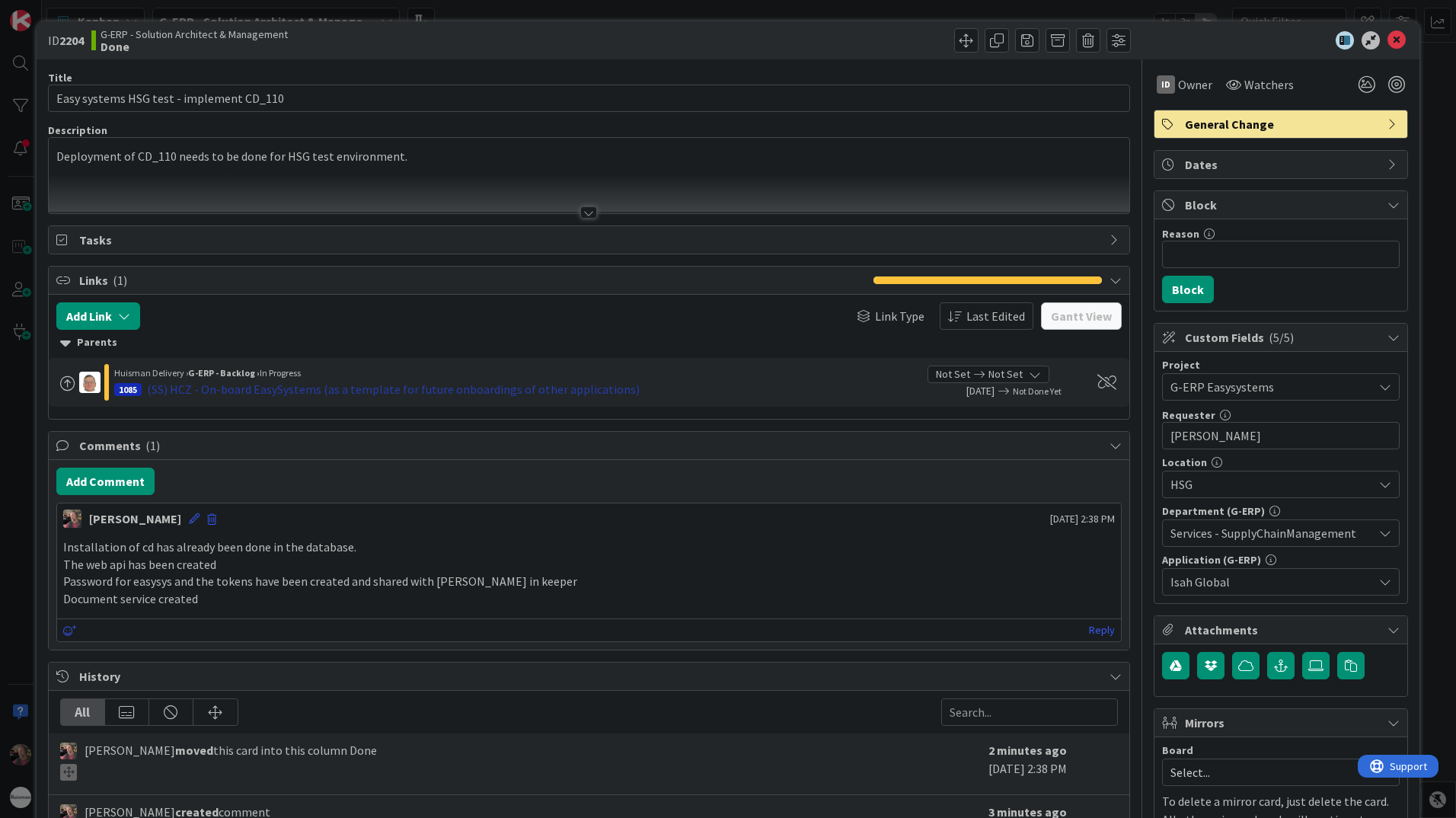
click at [260, 392] on div "(SS) HCZ - On-board EasySystems (as a template for future onboardings of other …" at bounding box center [394, 389] width 493 height 18
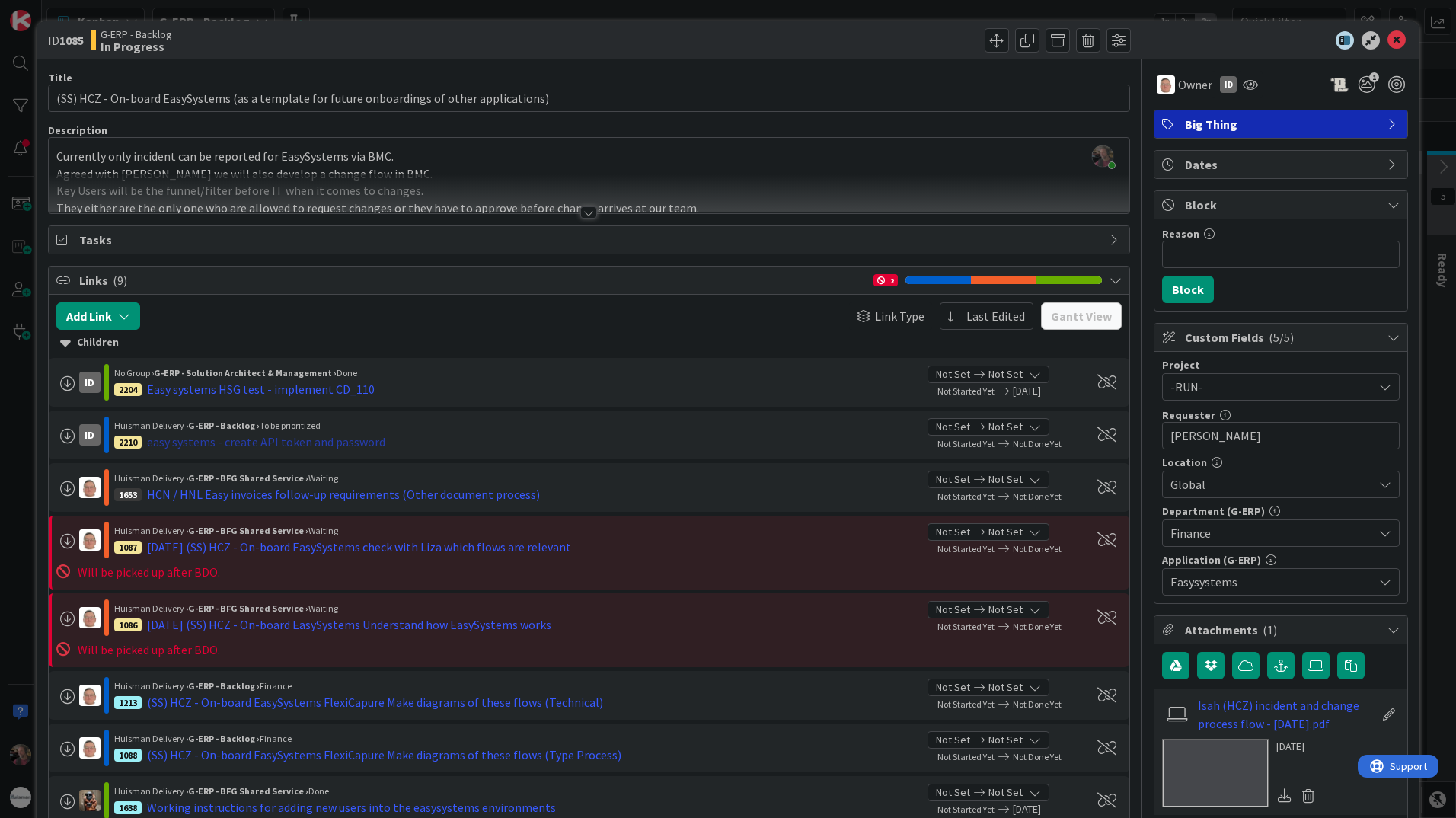
click at [282, 442] on div "easy systems - create API token and password" at bounding box center [266, 441] width 238 height 18
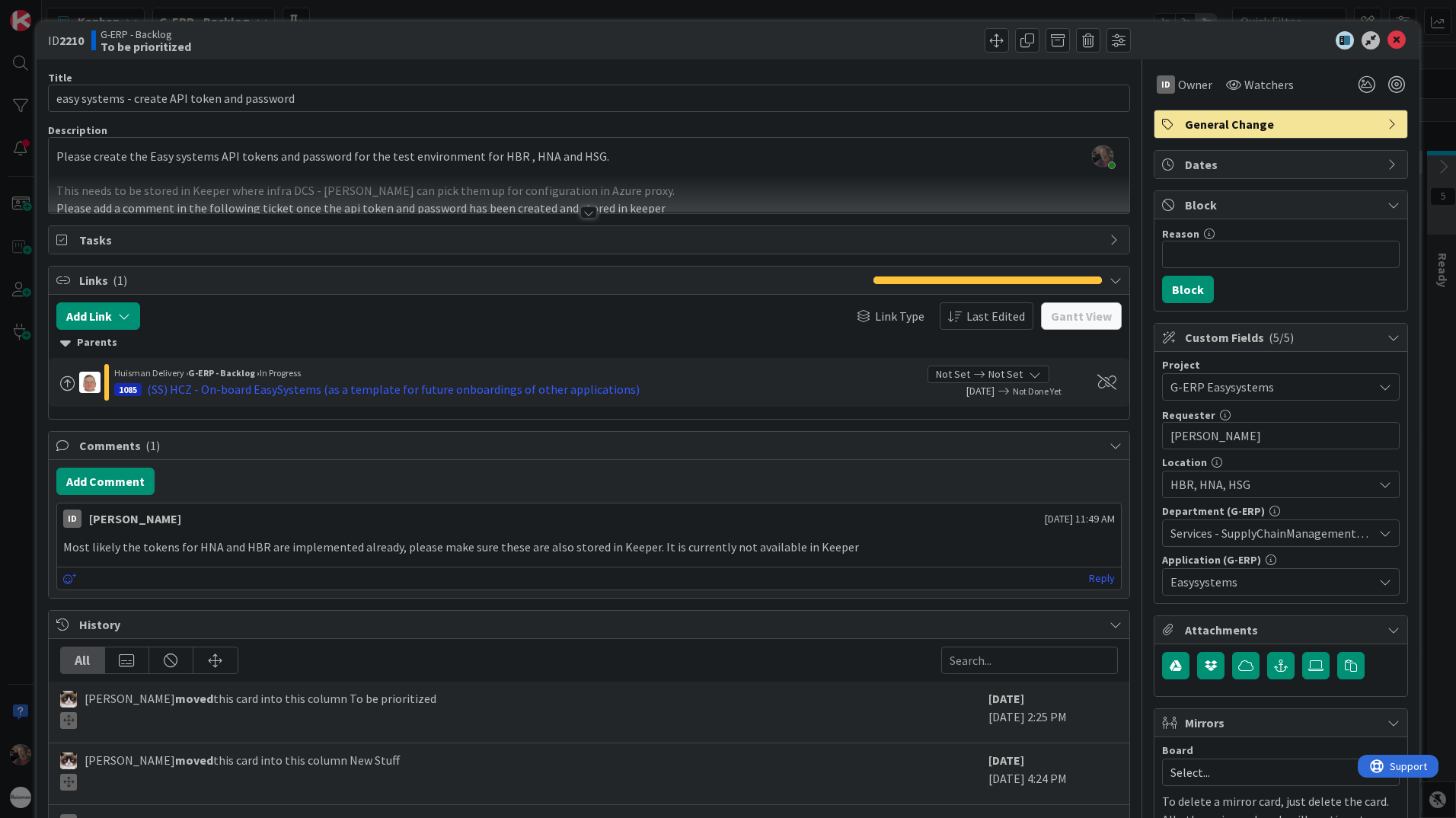
click at [585, 212] on div at bounding box center [588, 212] width 17 height 12
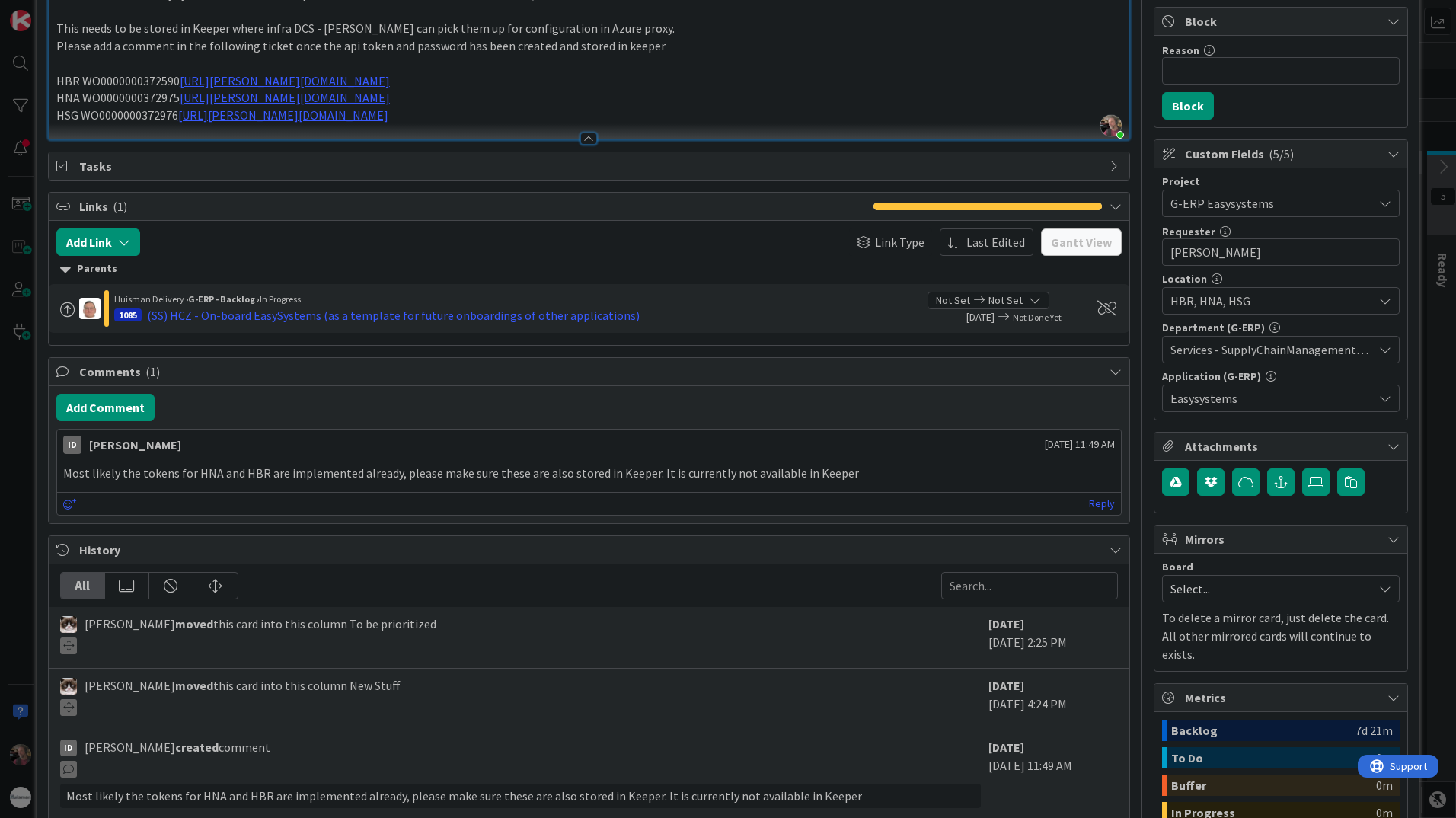
scroll to position [228, 0]
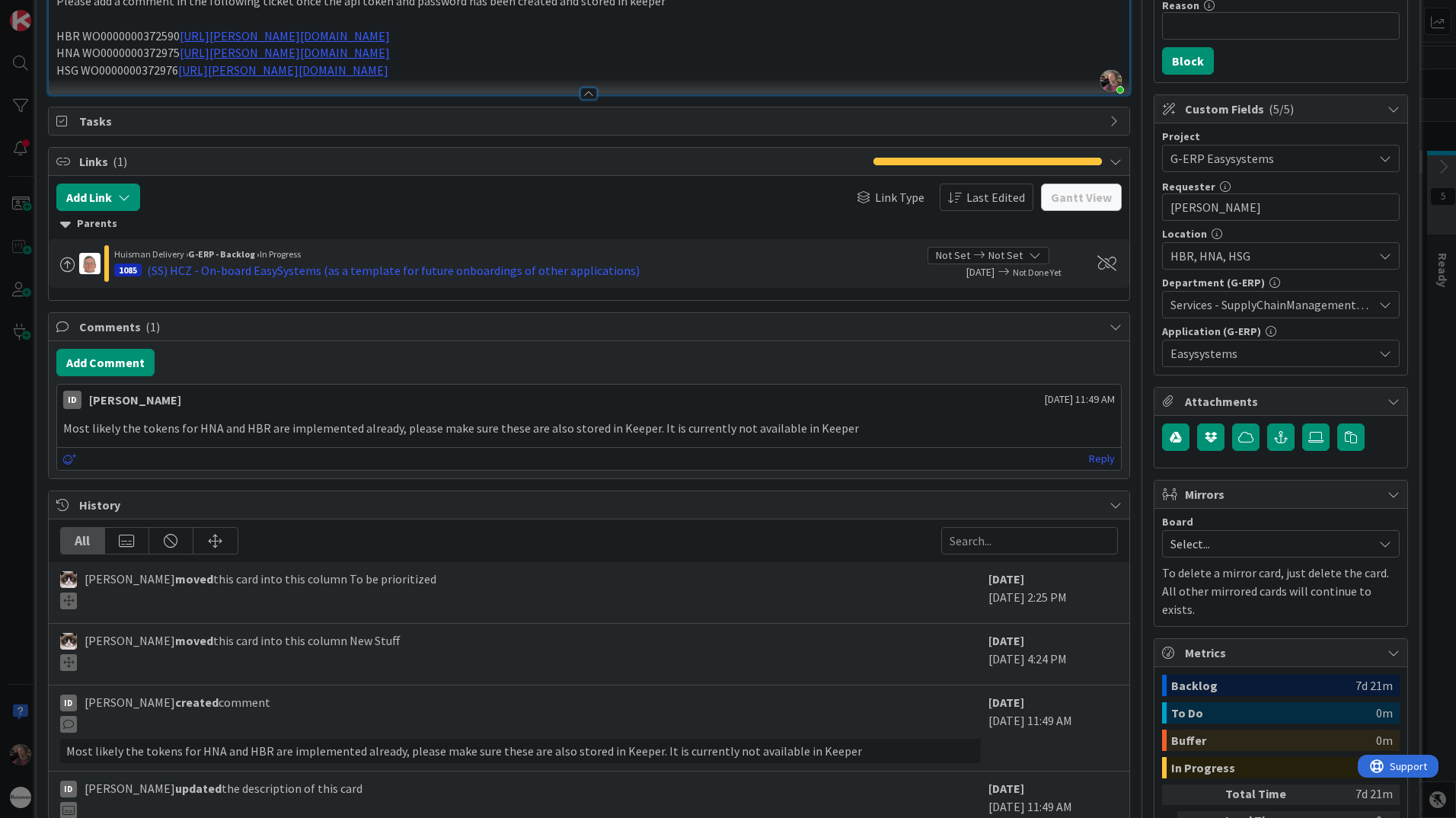
click at [200, 458] on div "Reply" at bounding box center [589, 458] width 1064 height 23
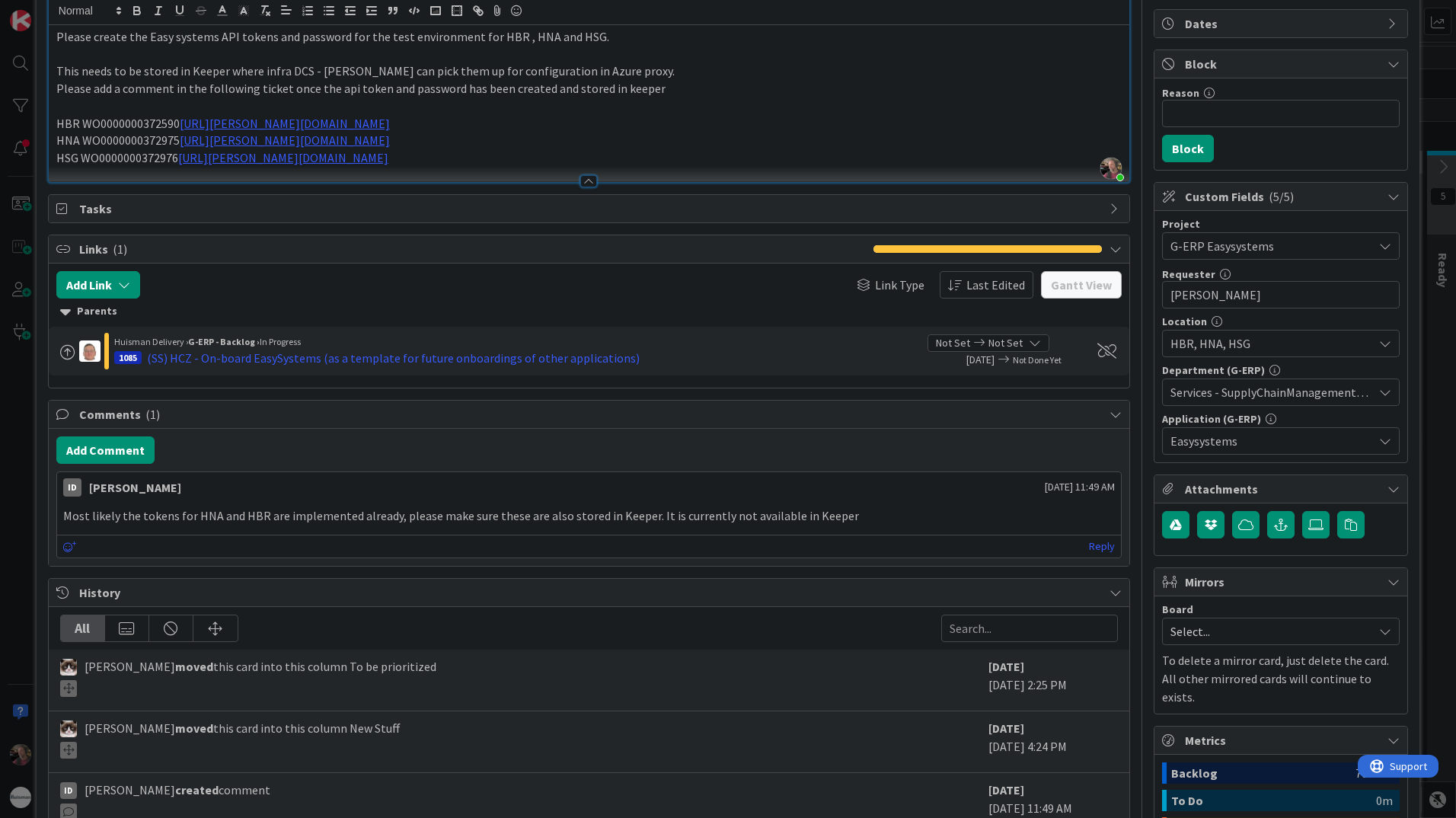
scroll to position [152, 0]
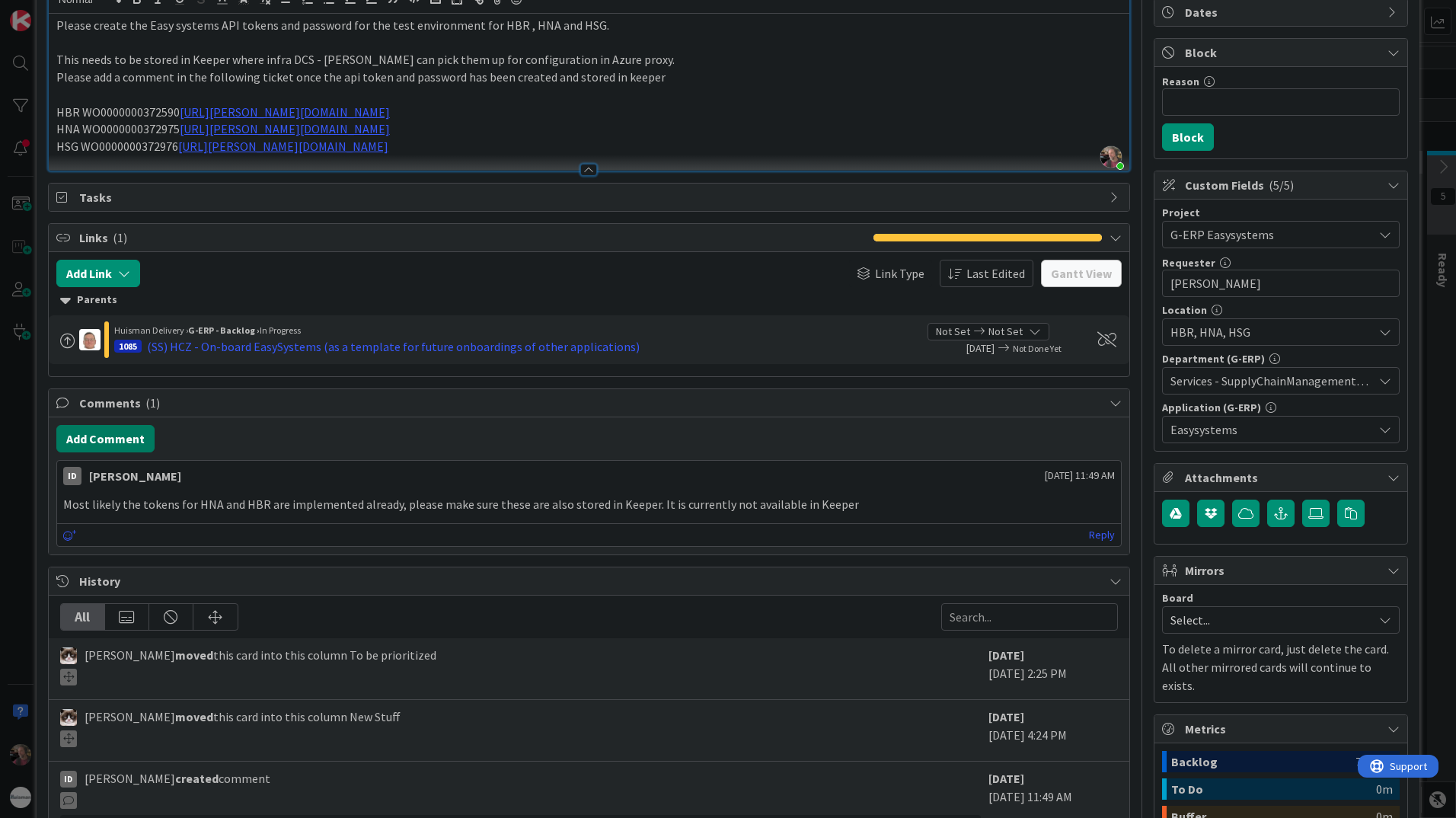
click at [109, 442] on button "Add Comment" at bounding box center [105, 438] width 98 height 28
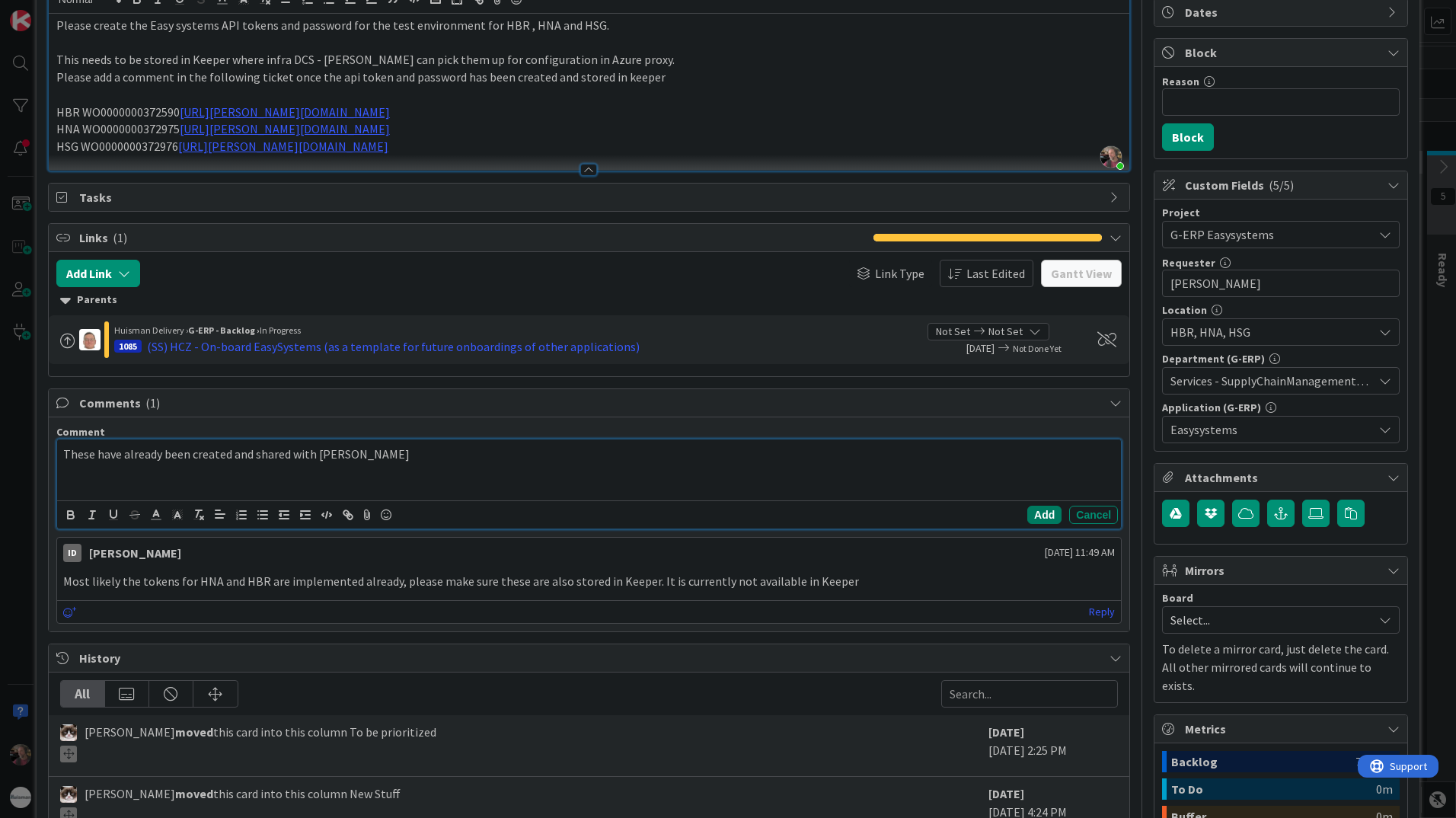
click at [1028, 513] on button "Add" at bounding box center [1044, 514] width 34 height 18
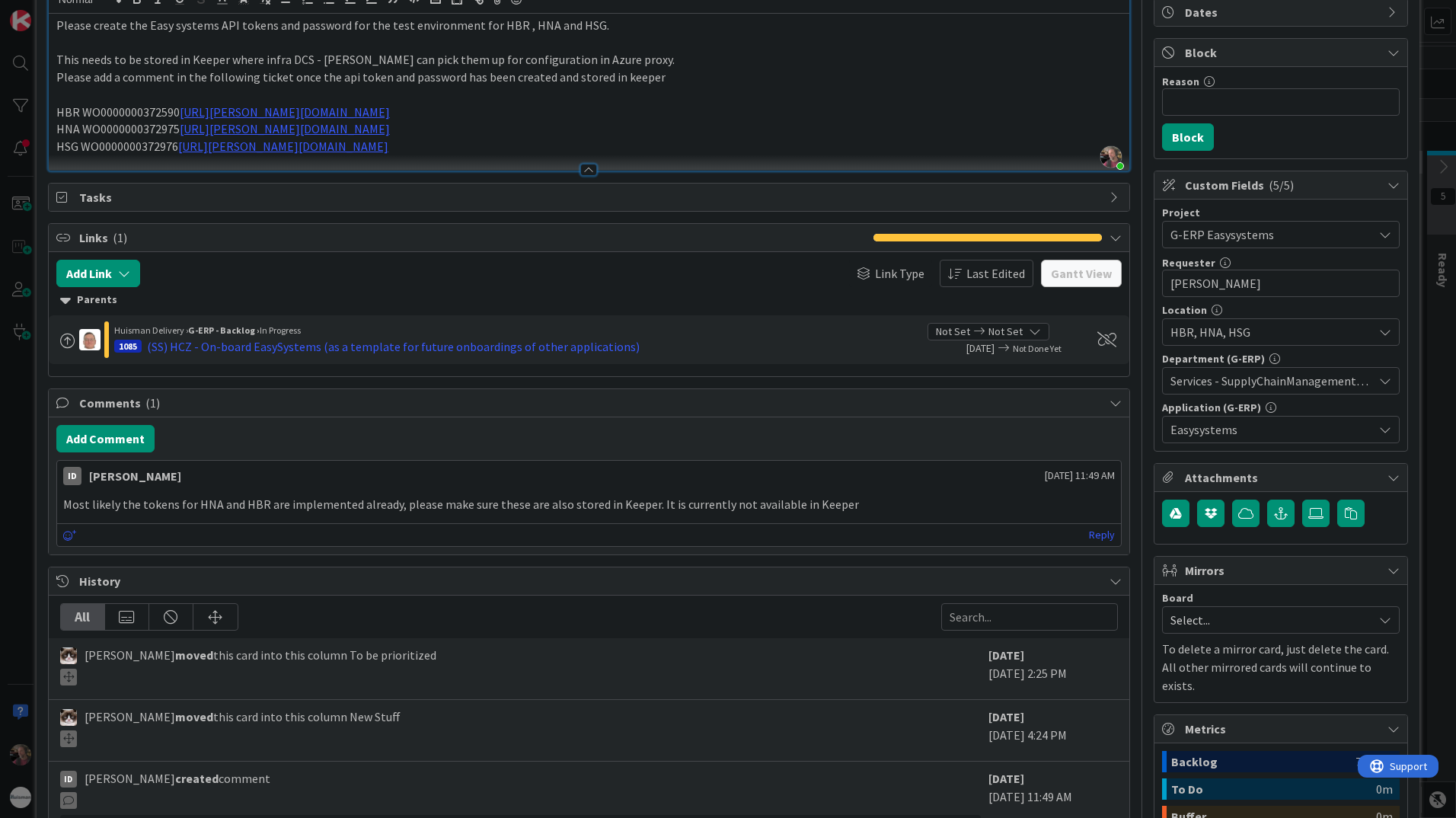
click at [1028, 513] on p "Most likely the tokens for HNA and HBR are implemented already, please make sur…" at bounding box center [589, 505] width 1051 height 17
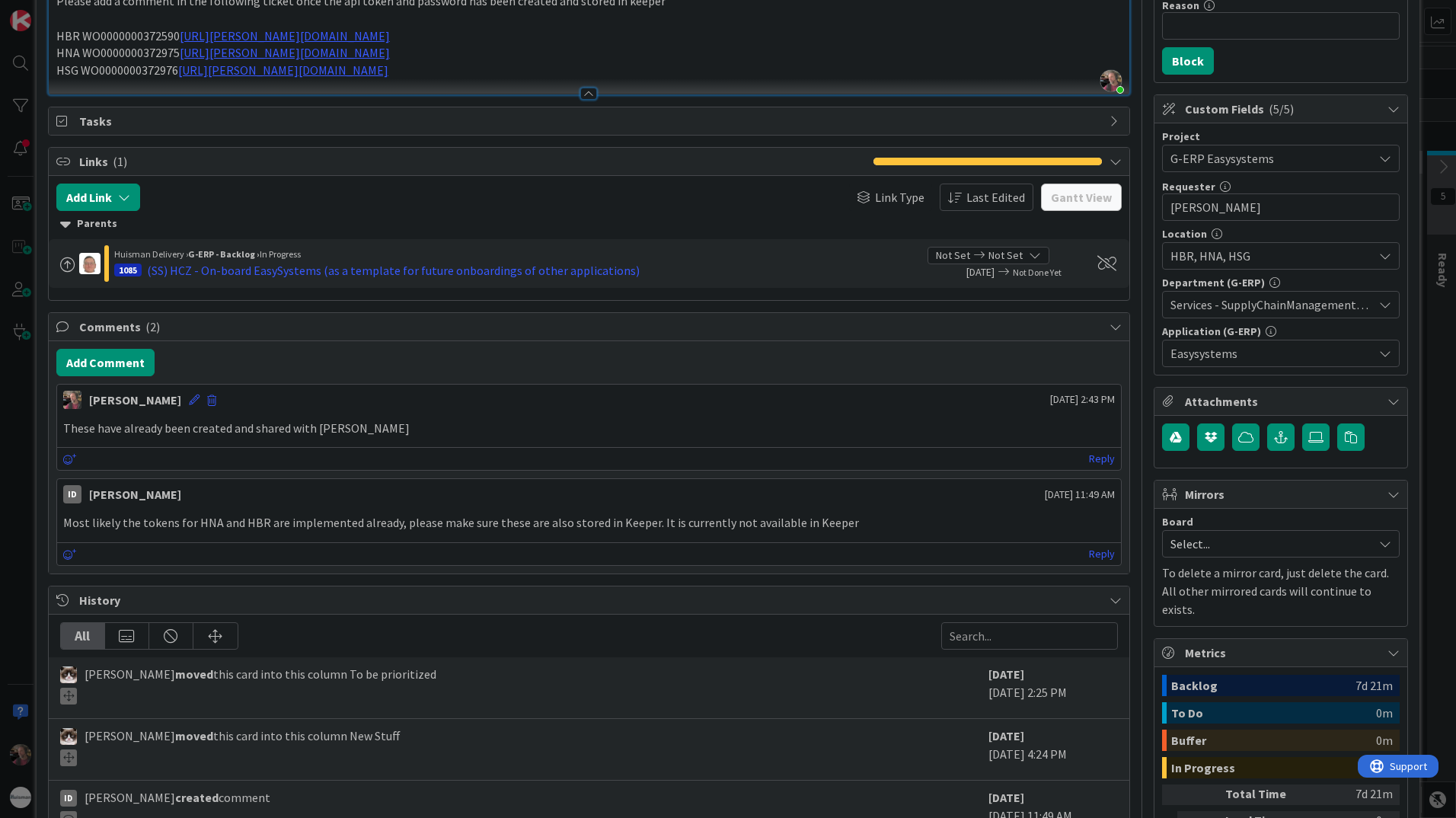
scroll to position [0, 0]
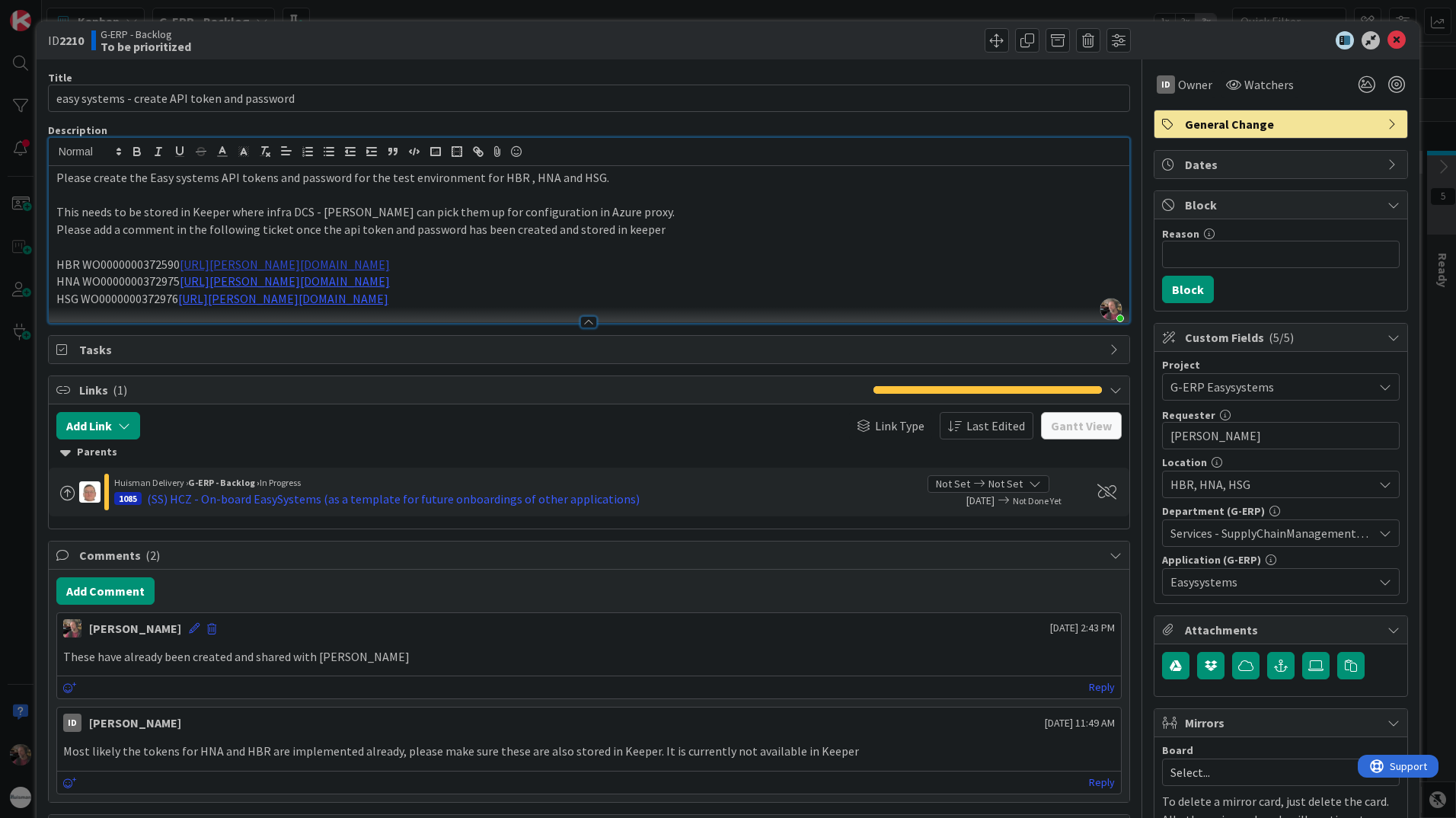
click at [390, 260] on link "[URL][PERSON_NAME][DOMAIN_NAME]" at bounding box center [284, 264] width 210 height 15
click at [431, 291] on link "[URL][PERSON_NAME][DOMAIN_NAME]" at bounding box center [421, 294] width 152 height 20
click at [189, 629] on icon at bounding box center [193, 628] width 10 height 10
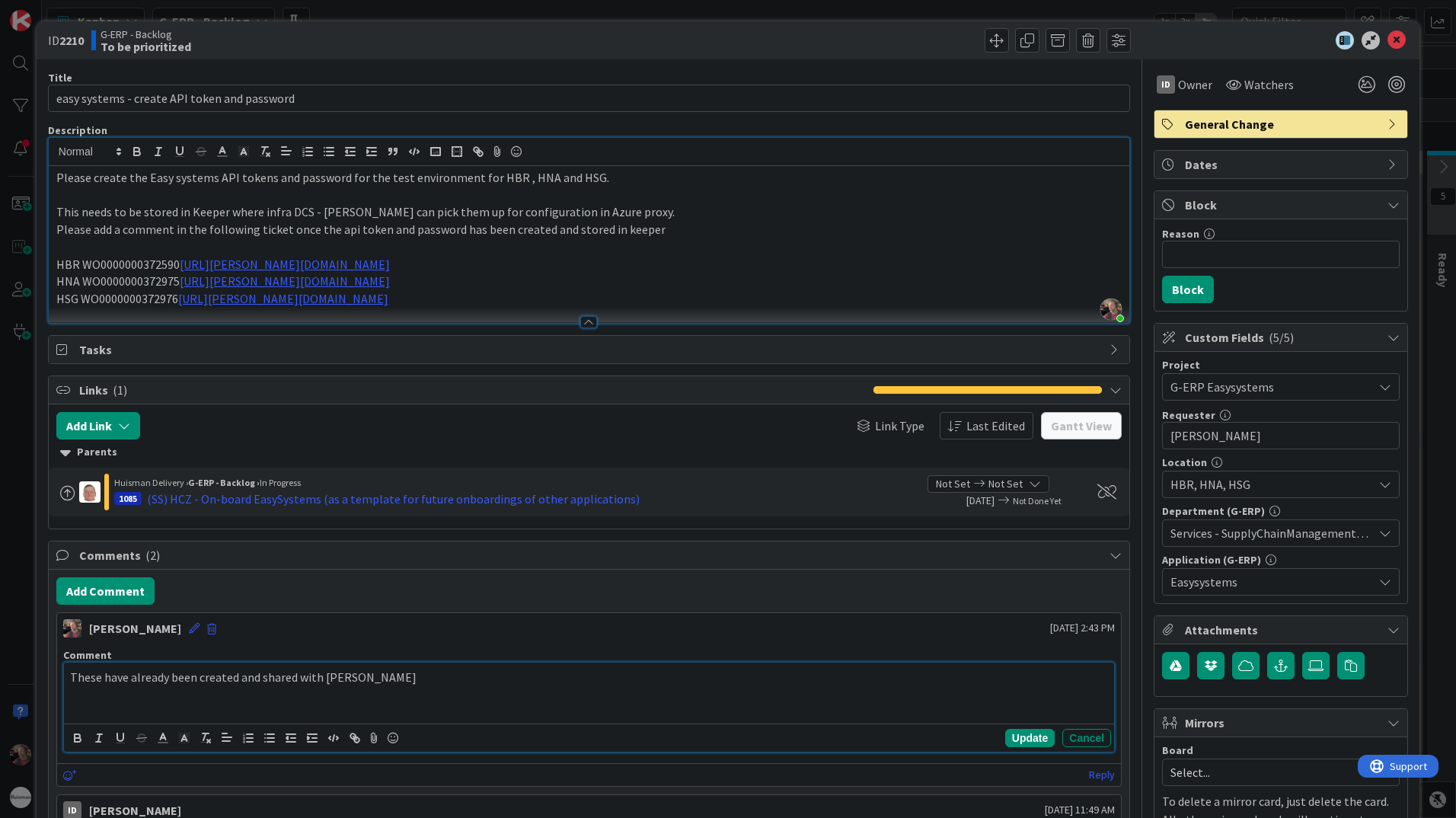
click at [88, 674] on p "These have already been created and shared with [PERSON_NAME]" at bounding box center [589, 678] width 1038 height 17
click at [1007, 737] on button "Update" at bounding box center [1030, 738] width 49 height 18
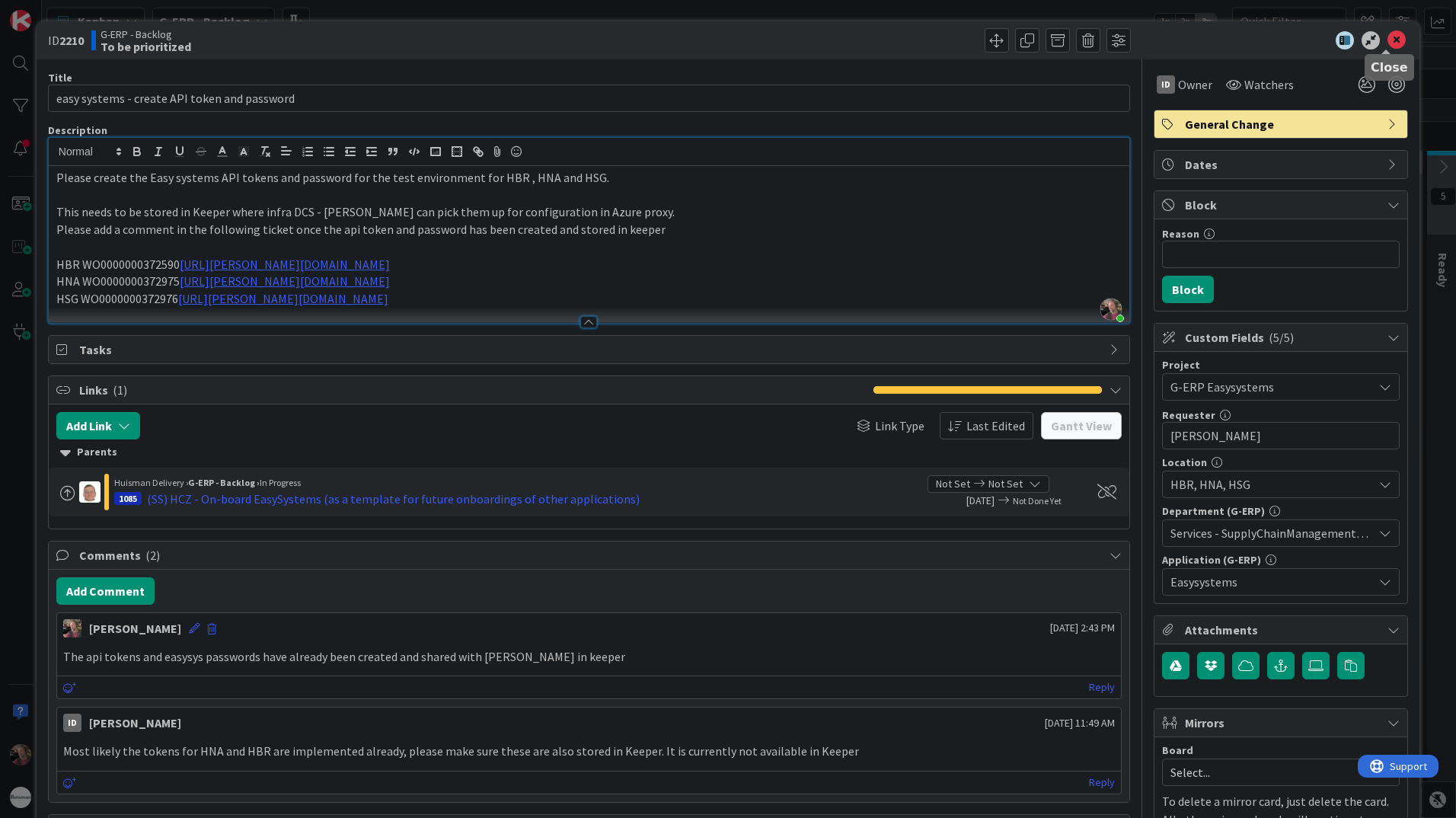
click at [1387, 36] on icon at bounding box center [1396, 40] width 18 height 18
